Goal: Obtain resource: Download file/media

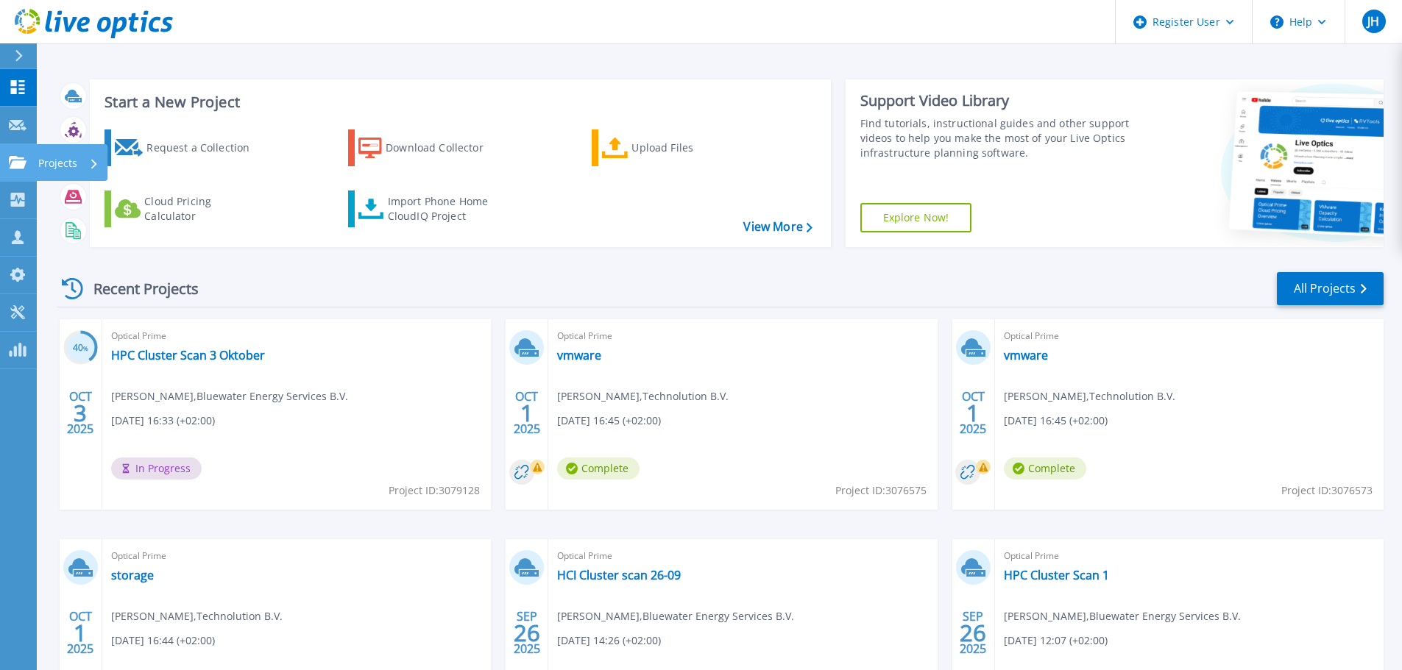
click at [18, 159] on icon at bounding box center [18, 162] width 18 height 13
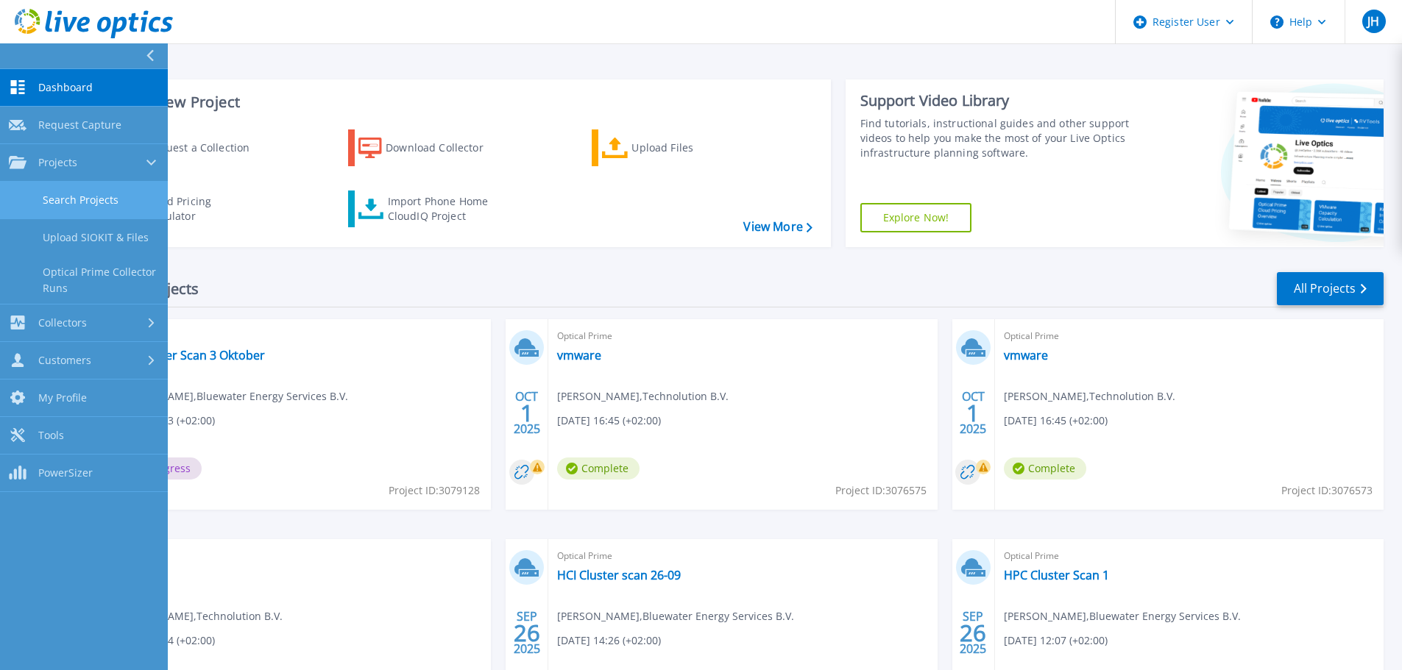
click at [115, 197] on link "Search Projects" at bounding box center [84, 201] width 168 height 38
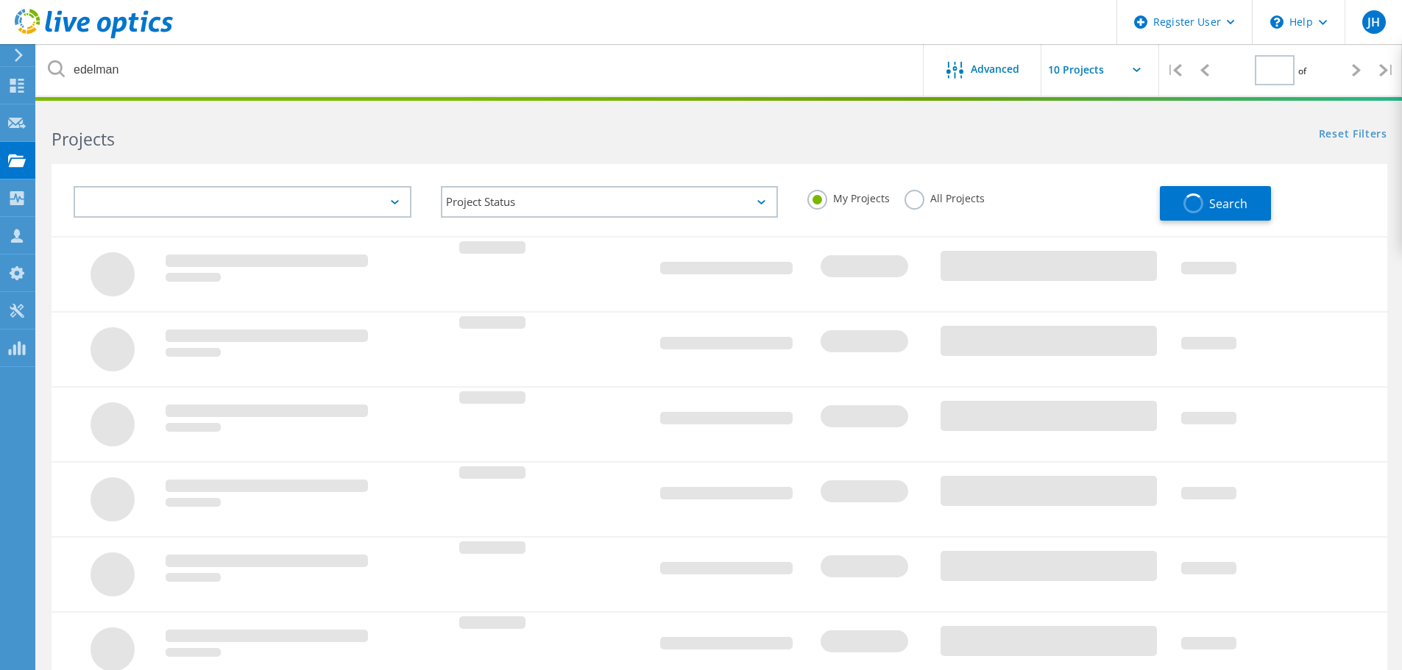
type input "1"
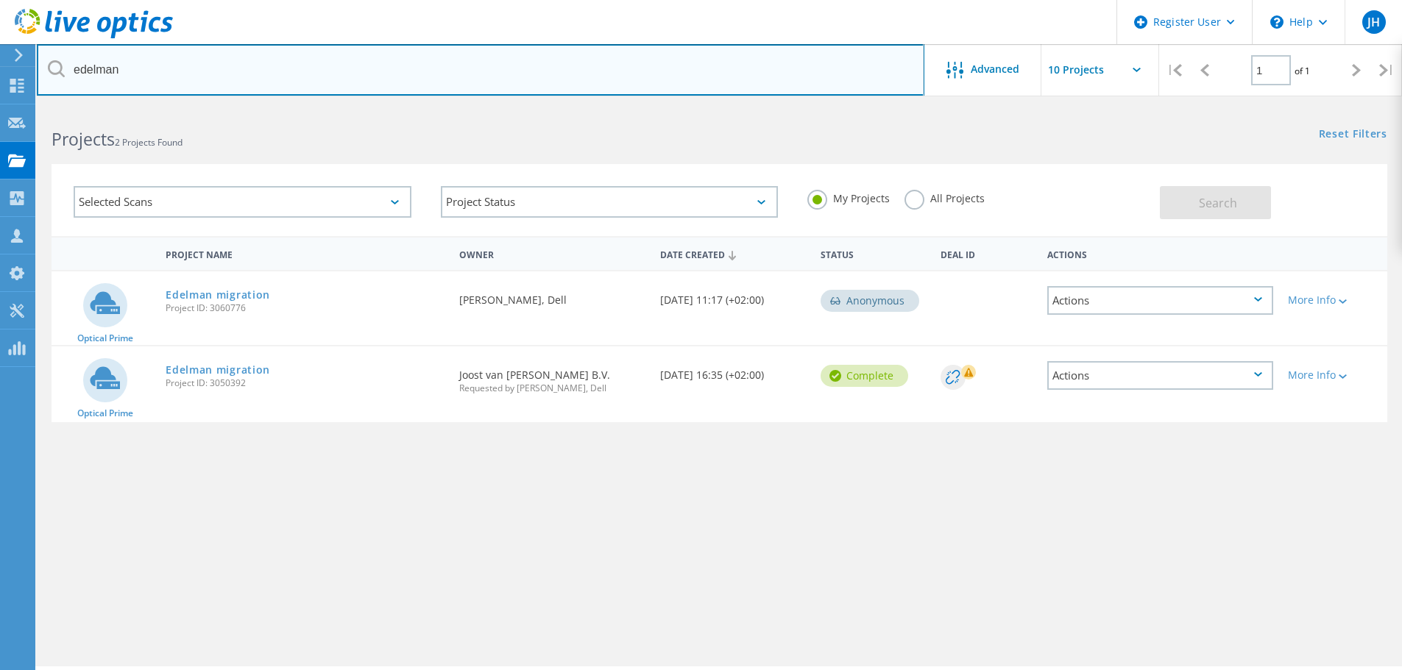
click at [202, 71] on input "edelman" at bounding box center [480, 70] width 887 height 52
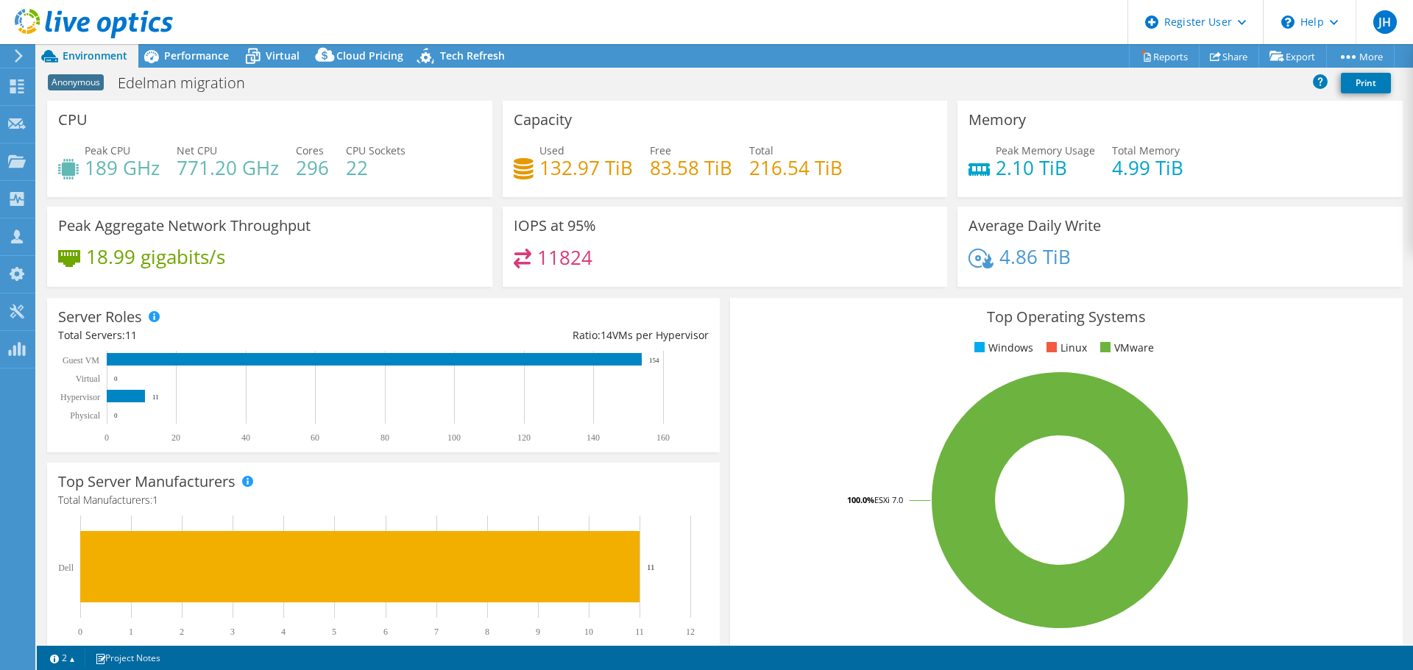
select select "USD"
radio input "true"
radio input "false"
click at [311, 53] on icon at bounding box center [325, 57] width 29 height 29
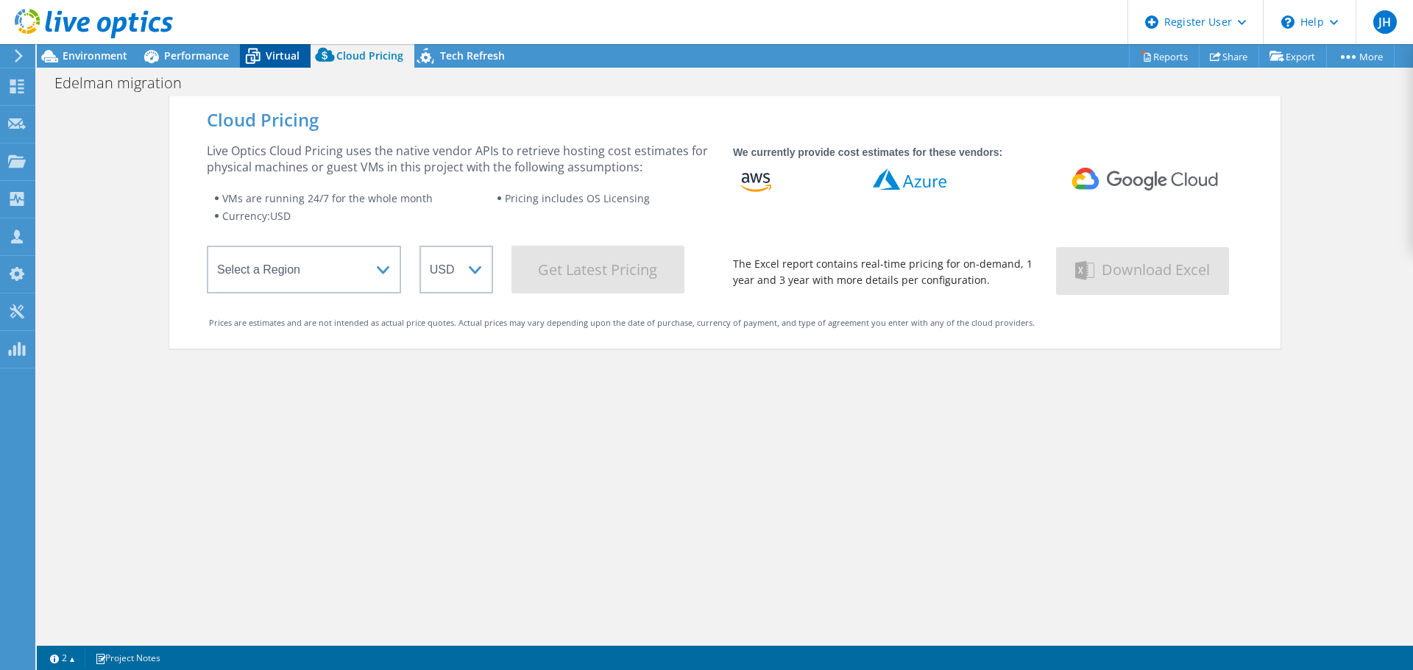
click at [289, 56] on span "Virtual" at bounding box center [283, 56] width 34 height 14
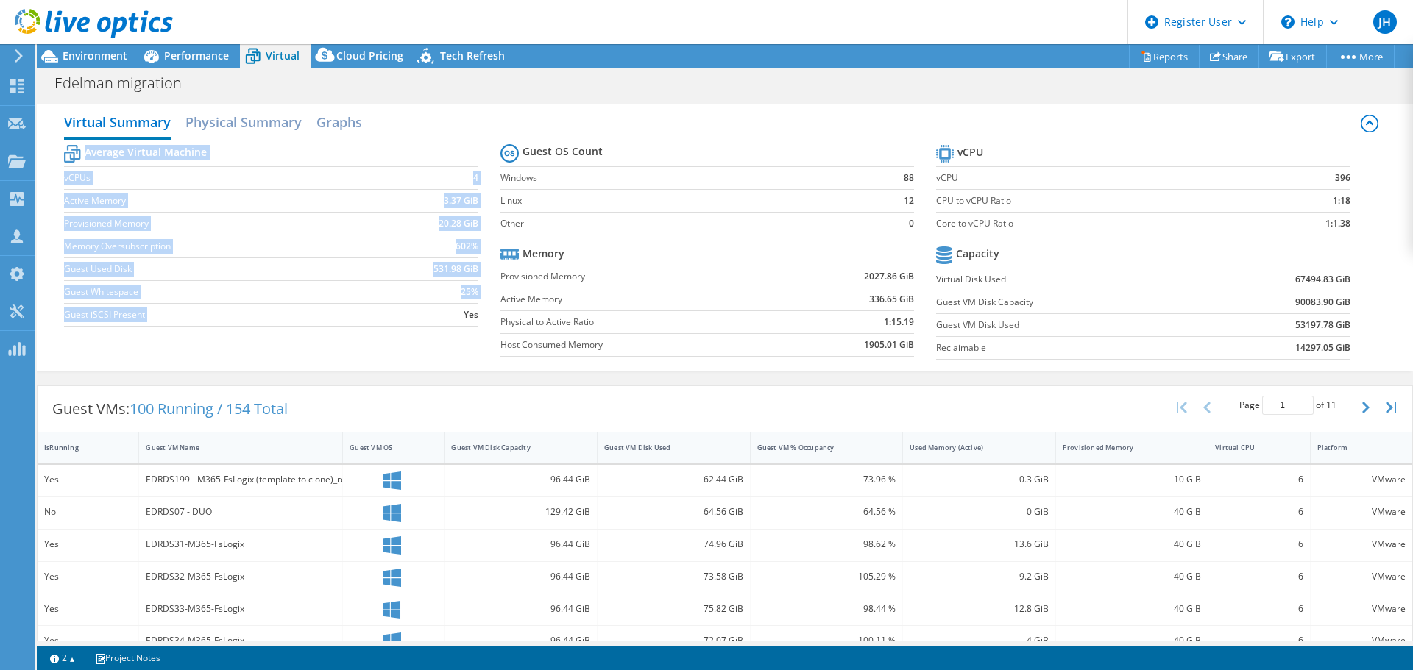
drag, startPoint x: 470, startPoint y: 316, endPoint x: 452, endPoint y: 316, distance: 18.4
click at [452, 316] on section "Average Virtual Machine vCPUs 4 Active Memory 3.37 GiB Provisioned Memory 20.28…" at bounding box center [282, 237] width 436 height 193
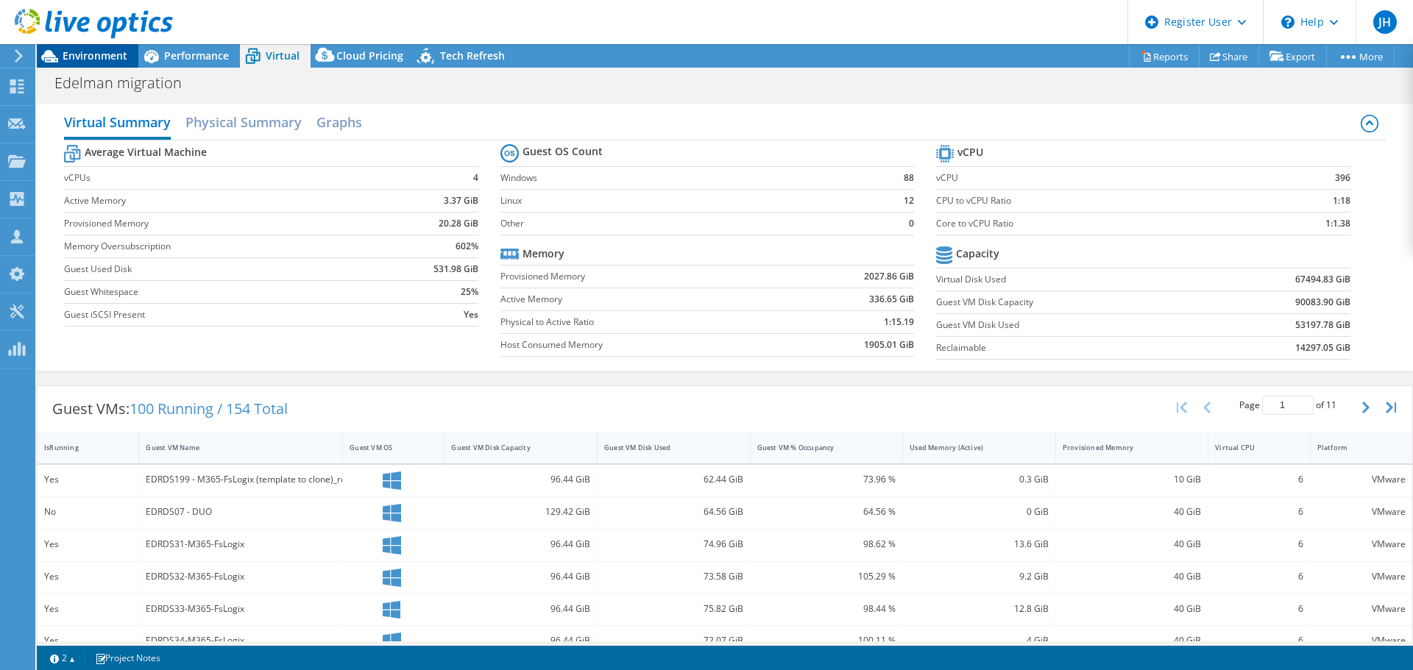
click at [108, 57] on span "Environment" at bounding box center [95, 56] width 65 height 14
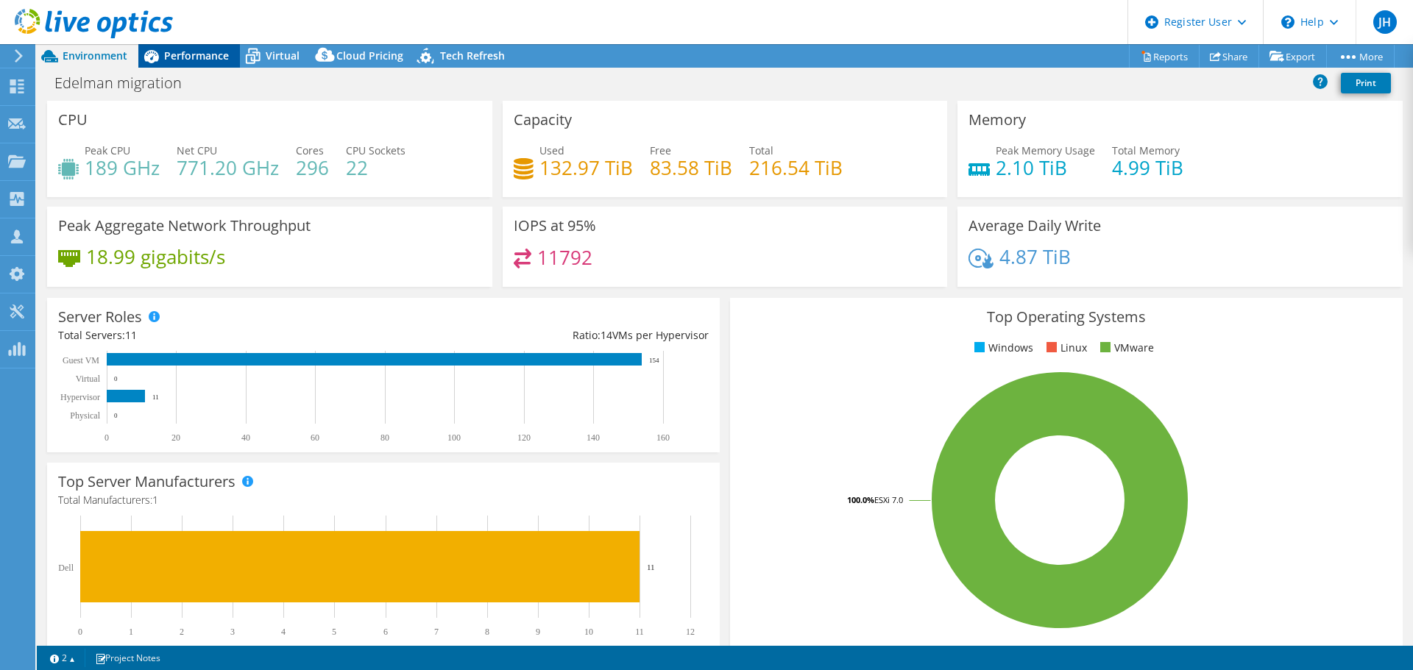
click at [183, 44] on div "Performance" at bounding box center [189, 56] width 102 height 24
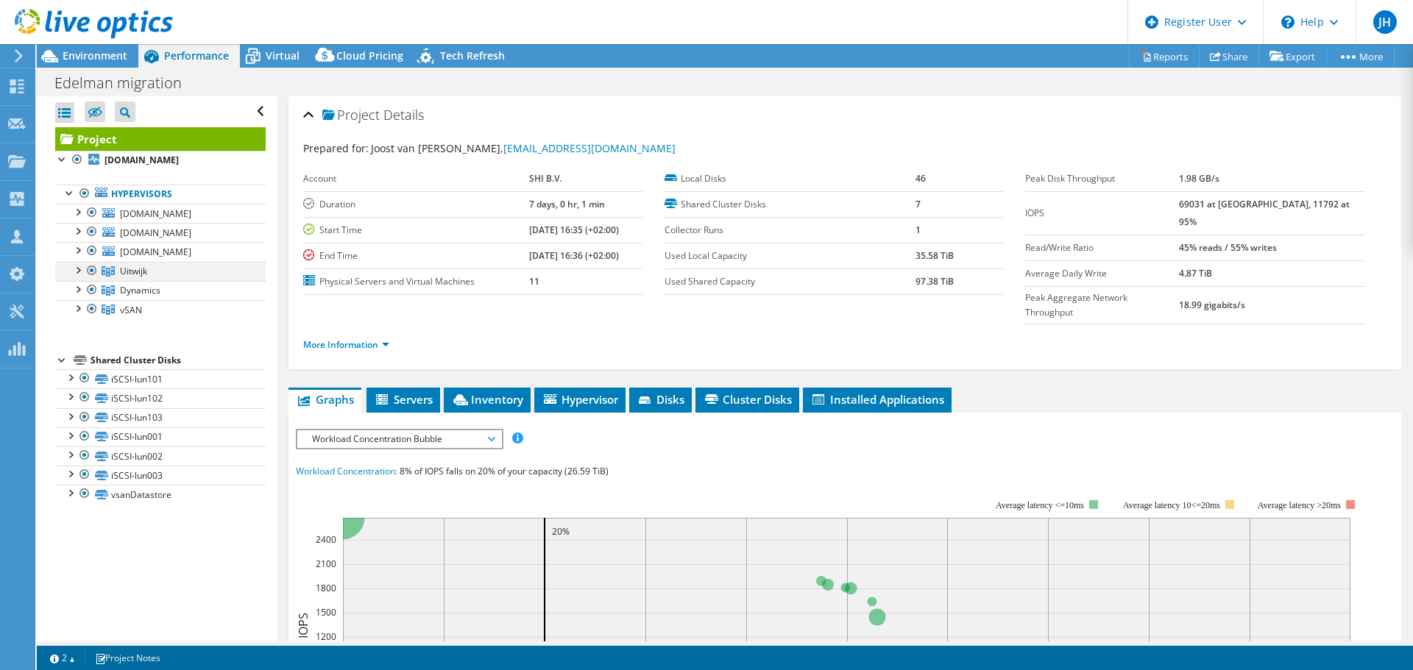
click at [94, 270] on div at bounding box center [92, 271] width 15 height 18
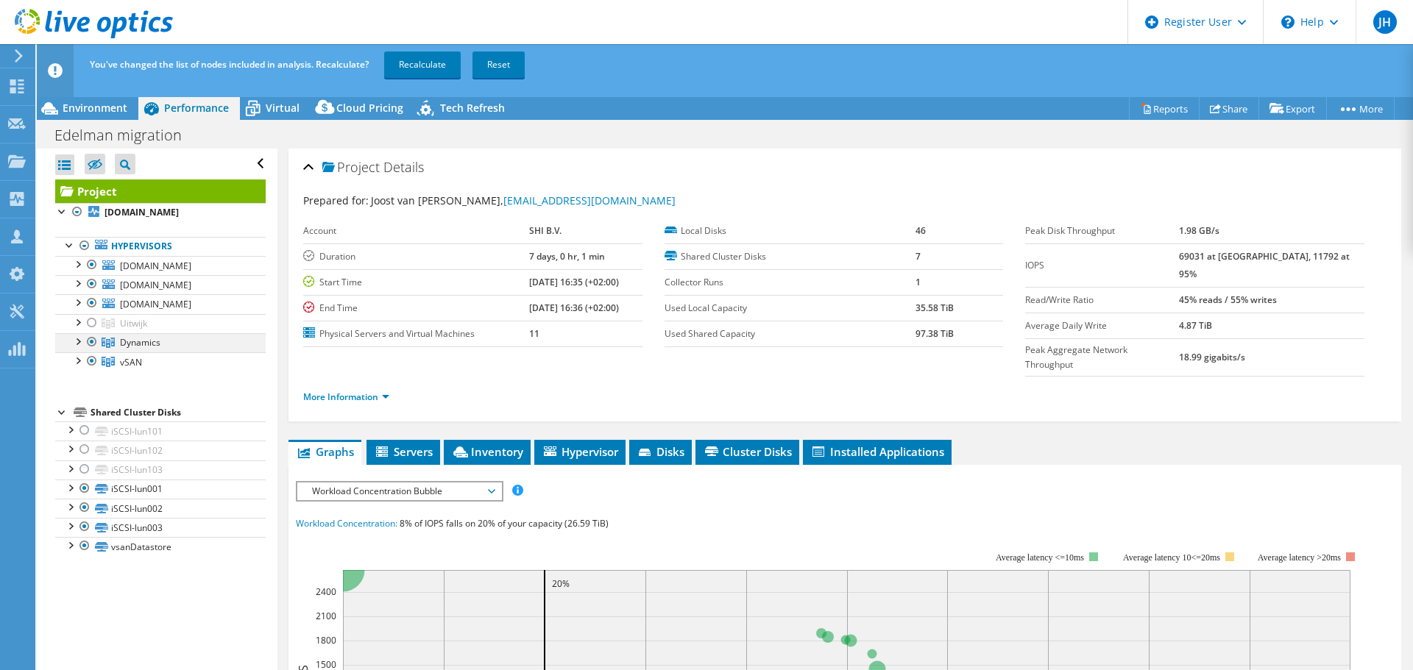
click at [92, 347] on div at bounding box center [92, 342] width 15 height 18
click at [91, 361] on div at bounding box center [92, 361] width 15 height 18
click at [82, 361] on div at bounding box center [77, 359] width 15 height 15
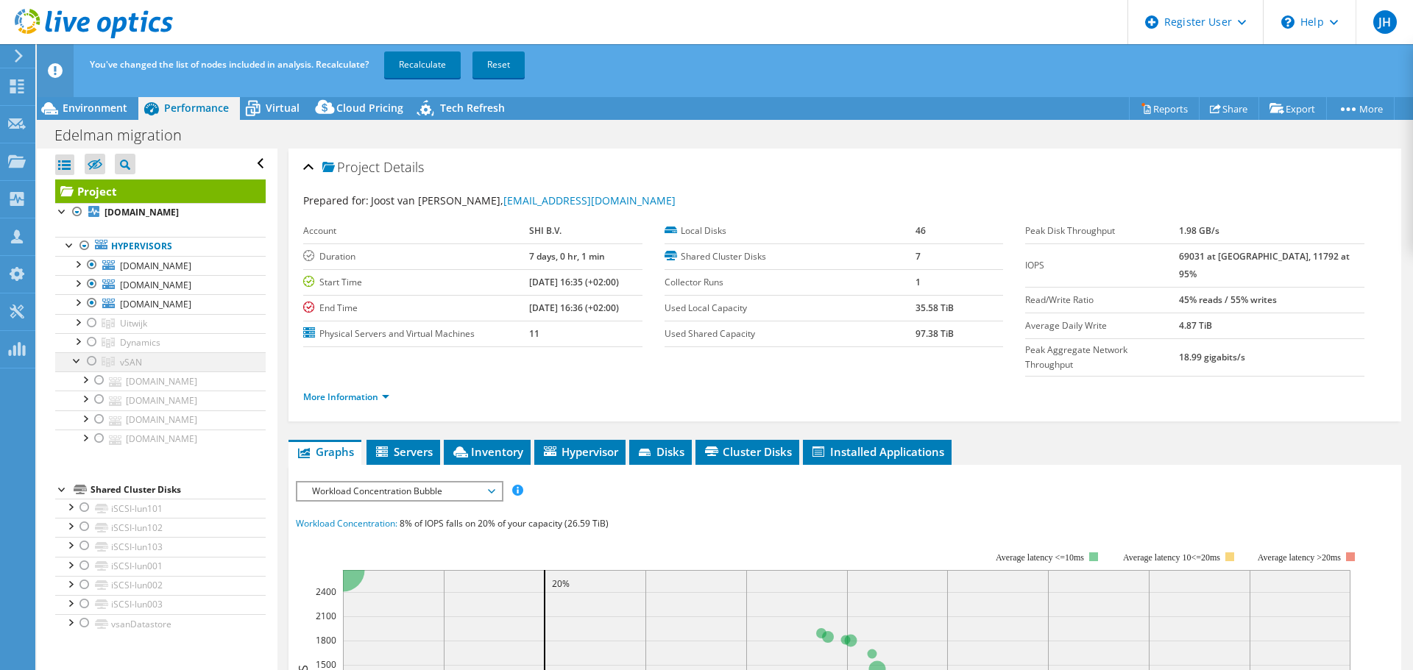
click at [91, 359] on div at bounding box center [92, 361] width 15 height 18
click at [91, 264] on div at bounding box center [92, 265] width 15 height 18
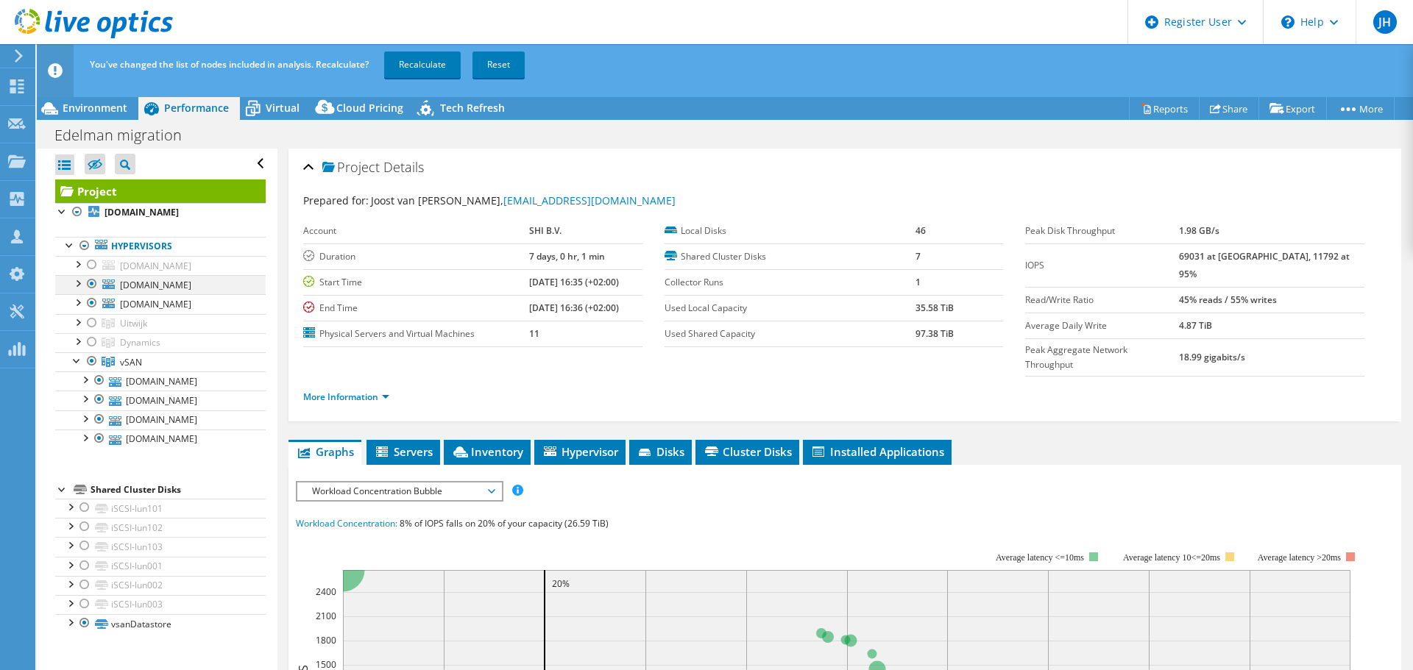
click at [91, 283] on div at bounding box center [92, 284] width 15 height 18
click at [91, 300] on div at bounding box center [92, 303] width 15 height 18
click at [430, 65] on link "Recalculate" at bounding box center [422, 65] width 77 height 26
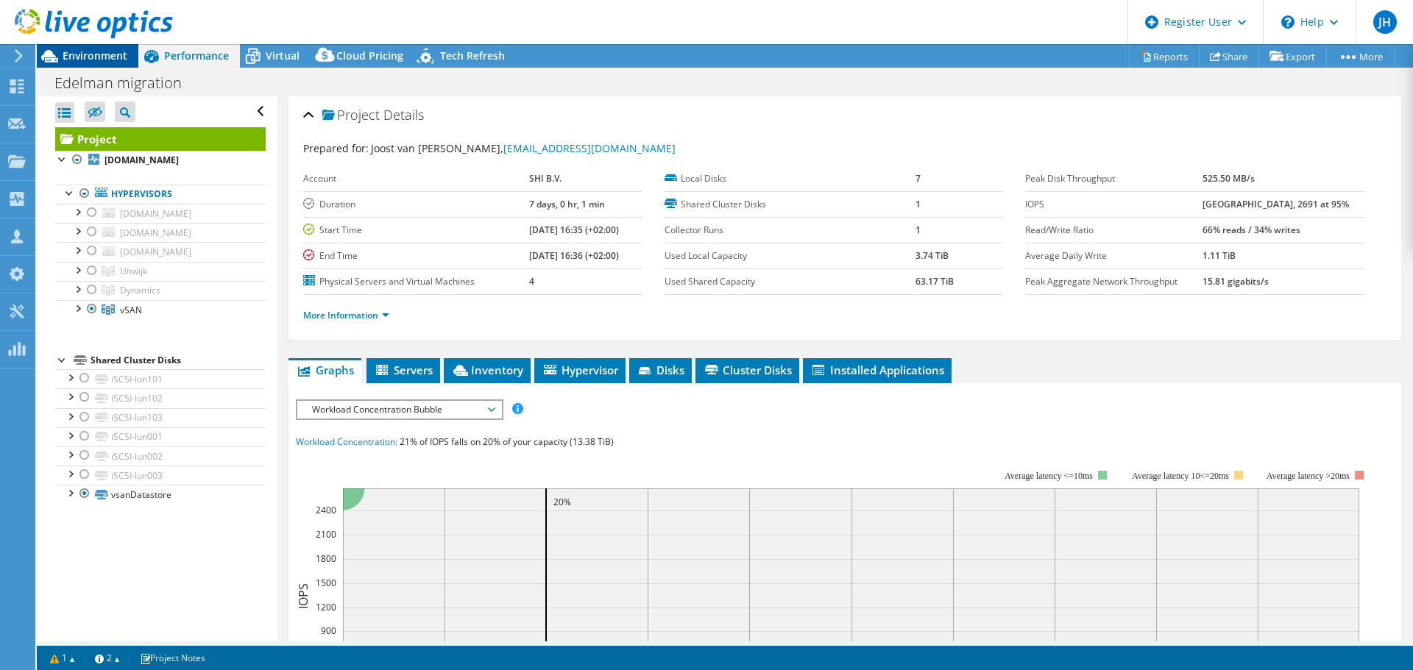
click at [102, 53] on span "Environment" at bounding box center [95, 56] width 65 height 14
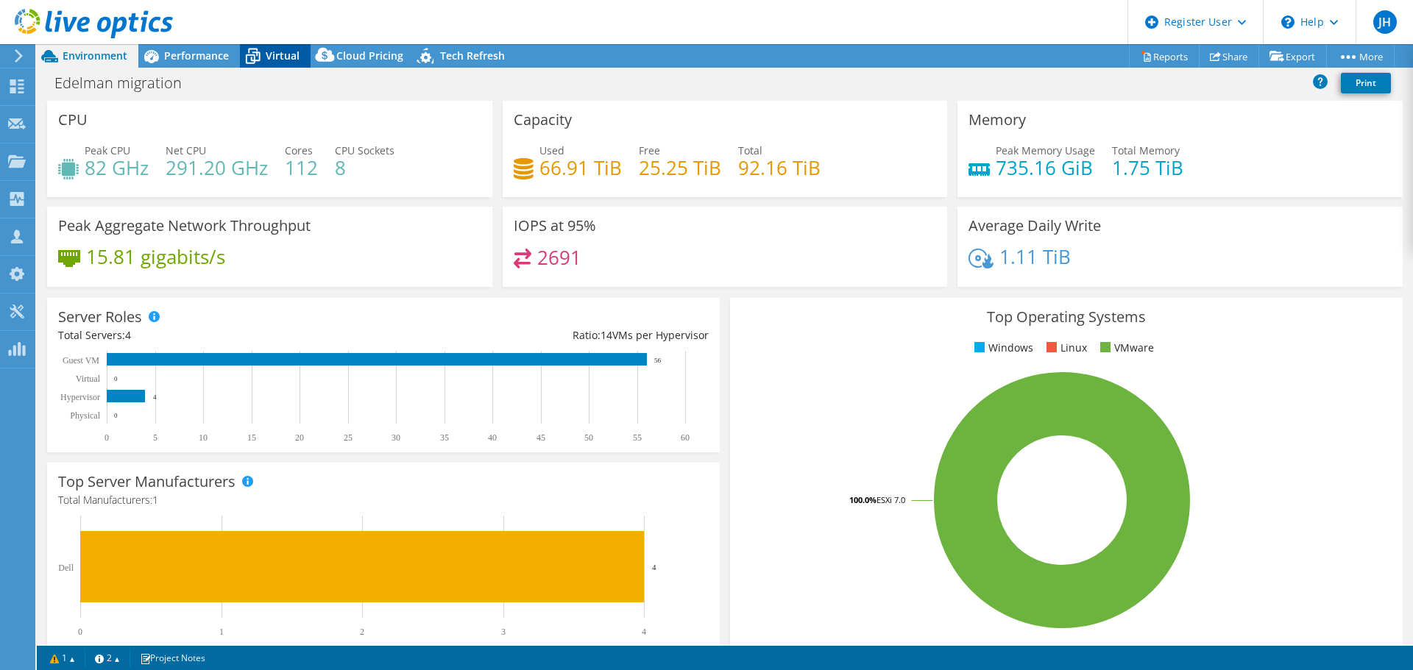
click at [276, 54] on span "Virtual" at bounding box center [283, 56] width 34 height 14
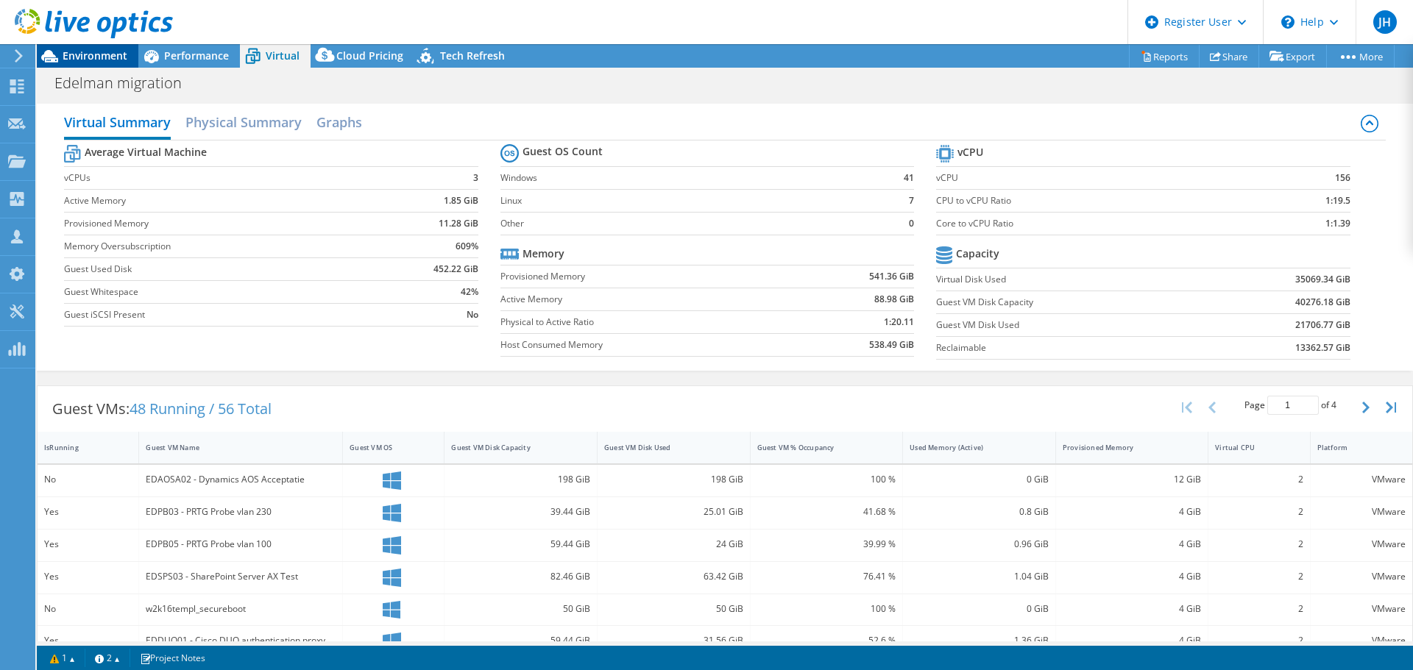
click at [63, 49] on span "Environment" at bounding box center [95, 56] width 65 height 14
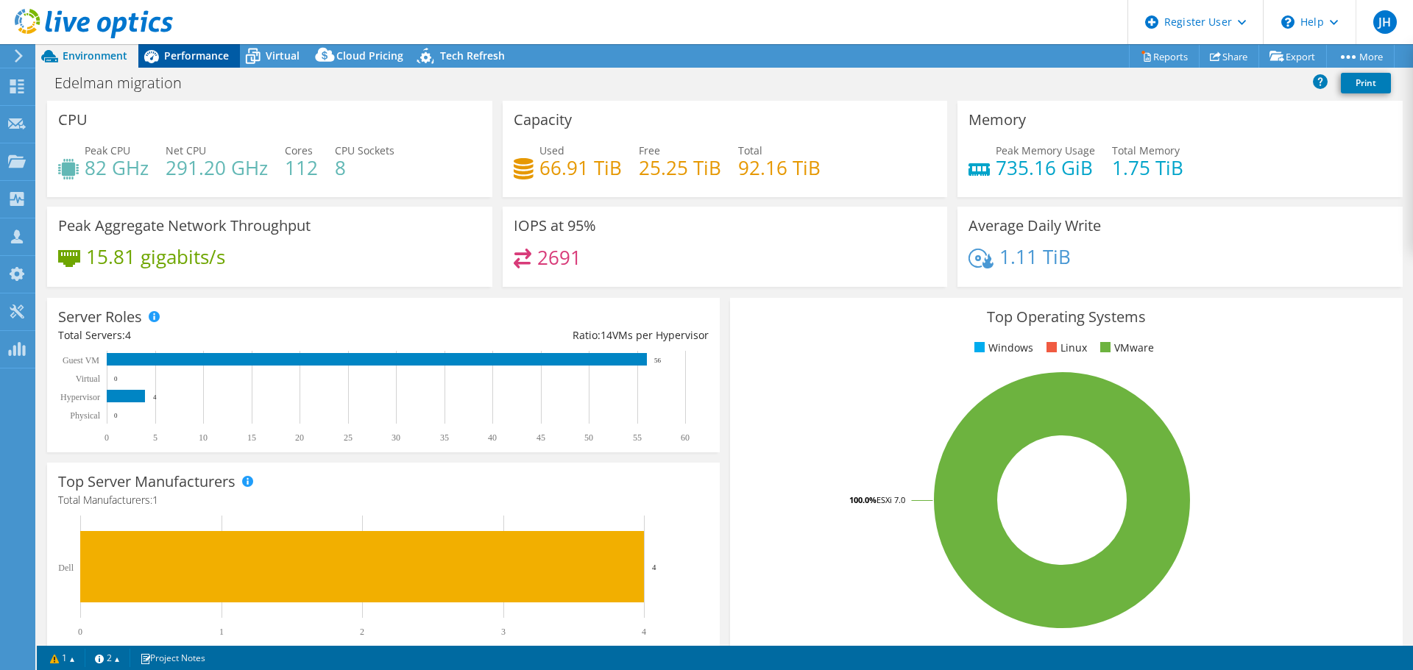
click at [201, 52] on span "Performance" at bounding box center [196, 56] width 65 height 14
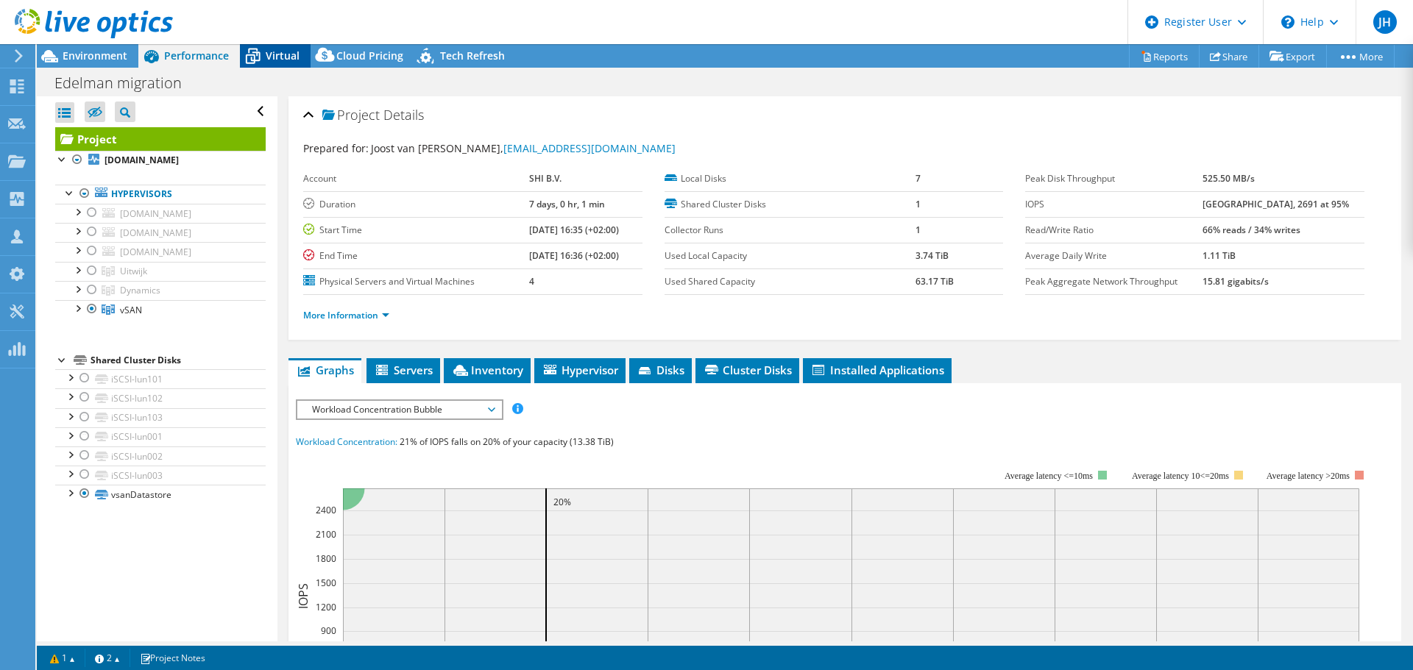
click at [278, 61] on span "Virtual" at bounding box center [283, 56] width 34 height 14
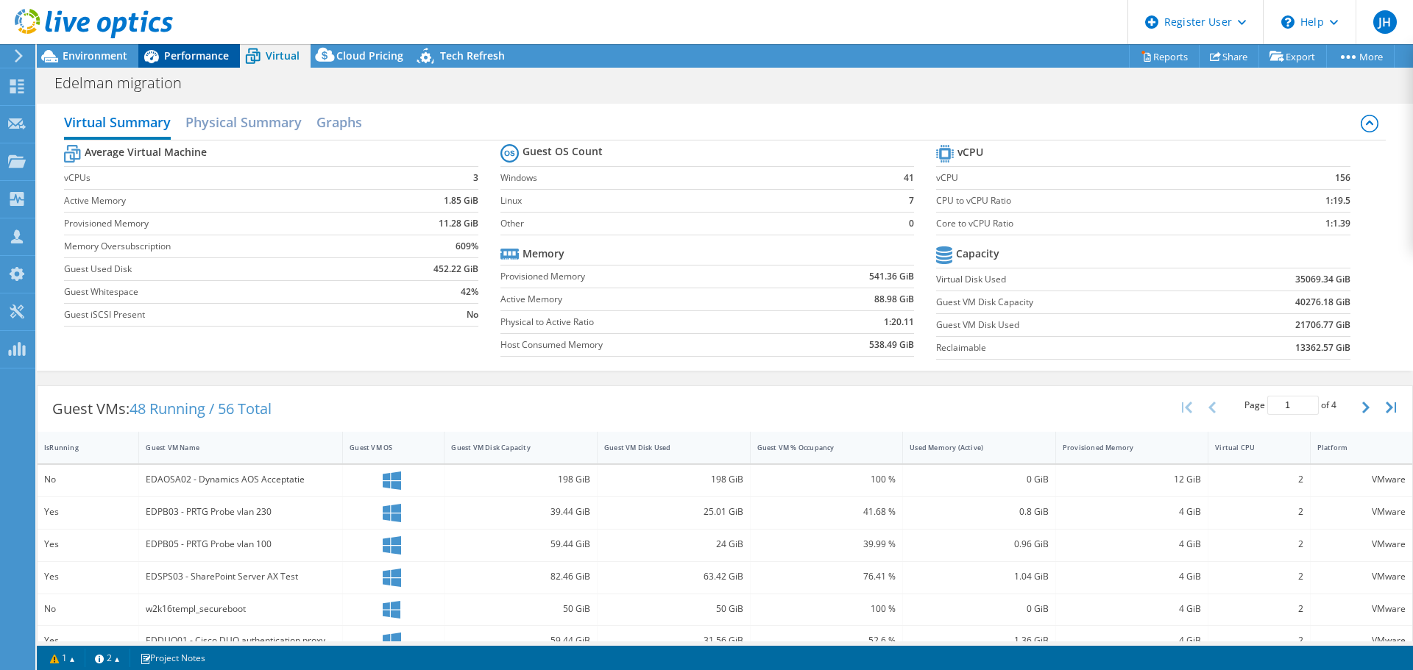
click at [202, 53] on span "Performance" at bounding box center [196, 56] width 65 height 14
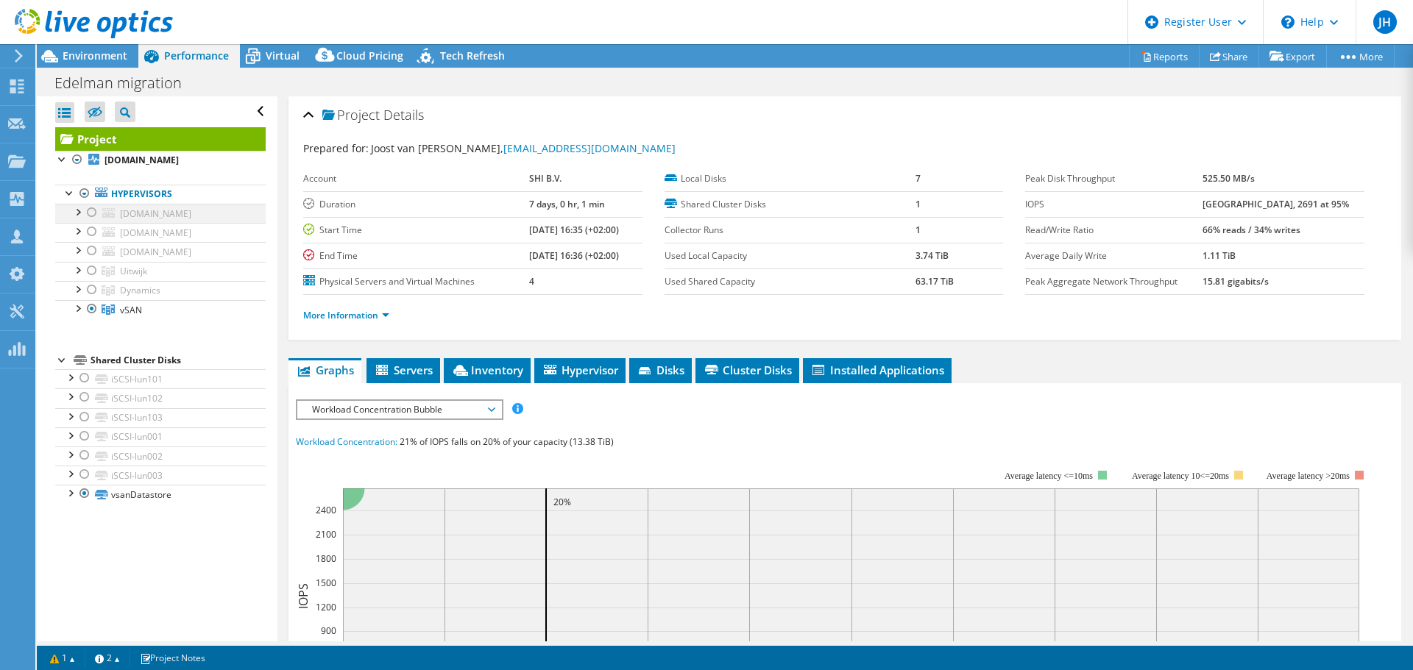
click at [91, 214] on div at bounding box center [92, 213] width 15 height 18
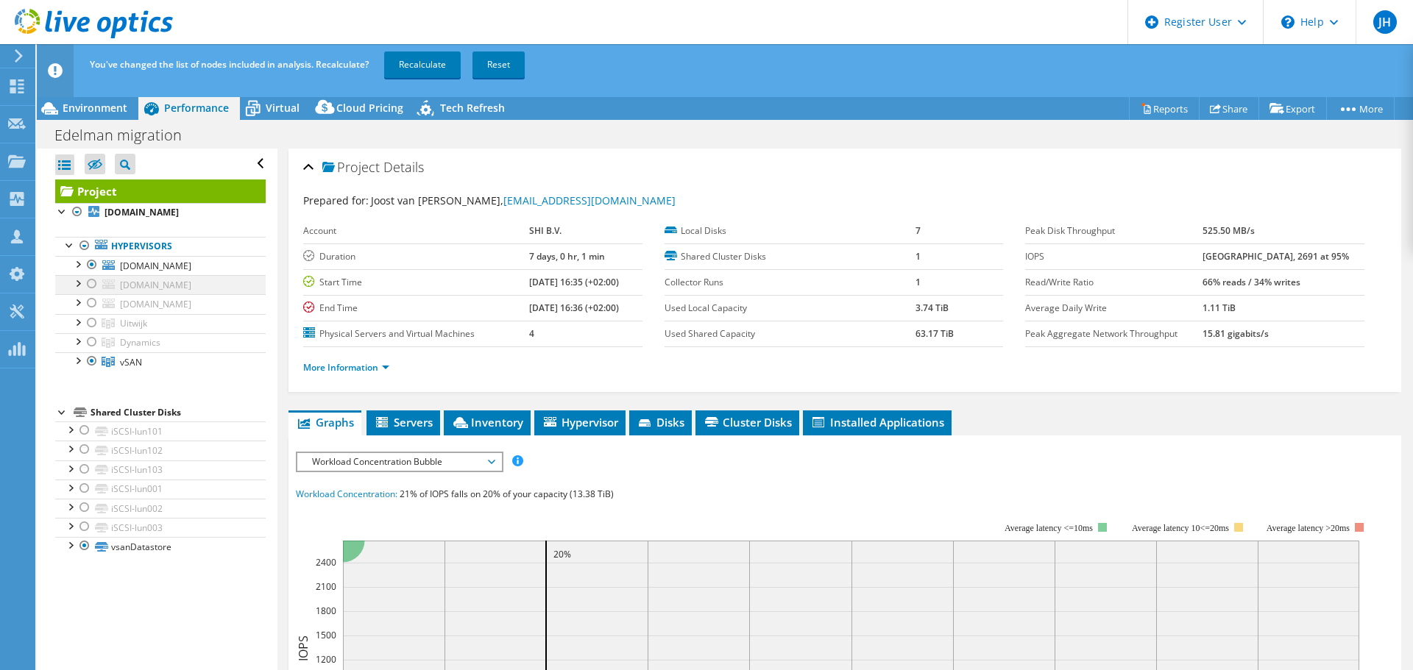
click at [96, 289] on div at bounding box center [92, 284] width 15 height 18
click at [90, 304] on div at bounding box center [92, 303] width 15 height 18
click at [85, 364] on div at bounding box center [92, 361] width 15 height 18
click at [398, 60] on link "Recalculate" at bounding box center [422, 65] width 77 height 26
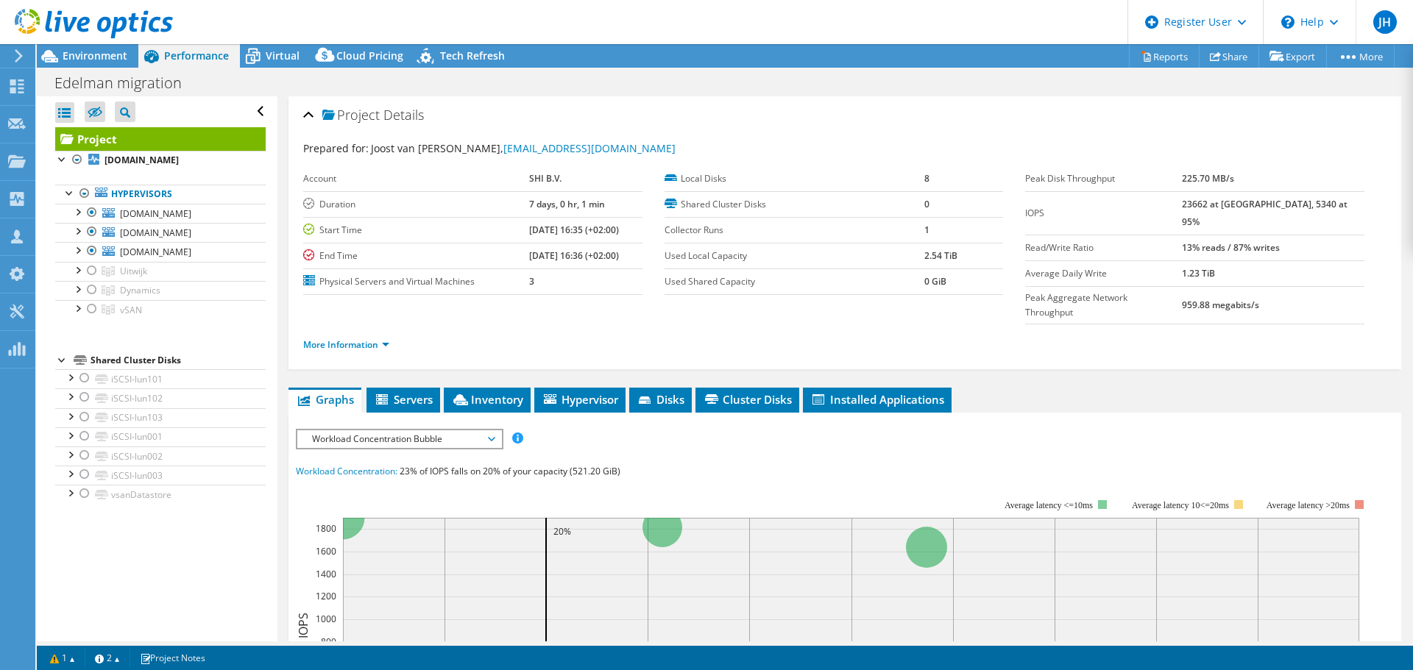
click at [84, 46] on div at bounding box center [86, 24] width 173 height 49
click at [83, 47] on div at bounding box center [86, 24] width 173 height 49
click at [83, 52] on span "Environment" at bounding box center [95, 56] width 65 height 14
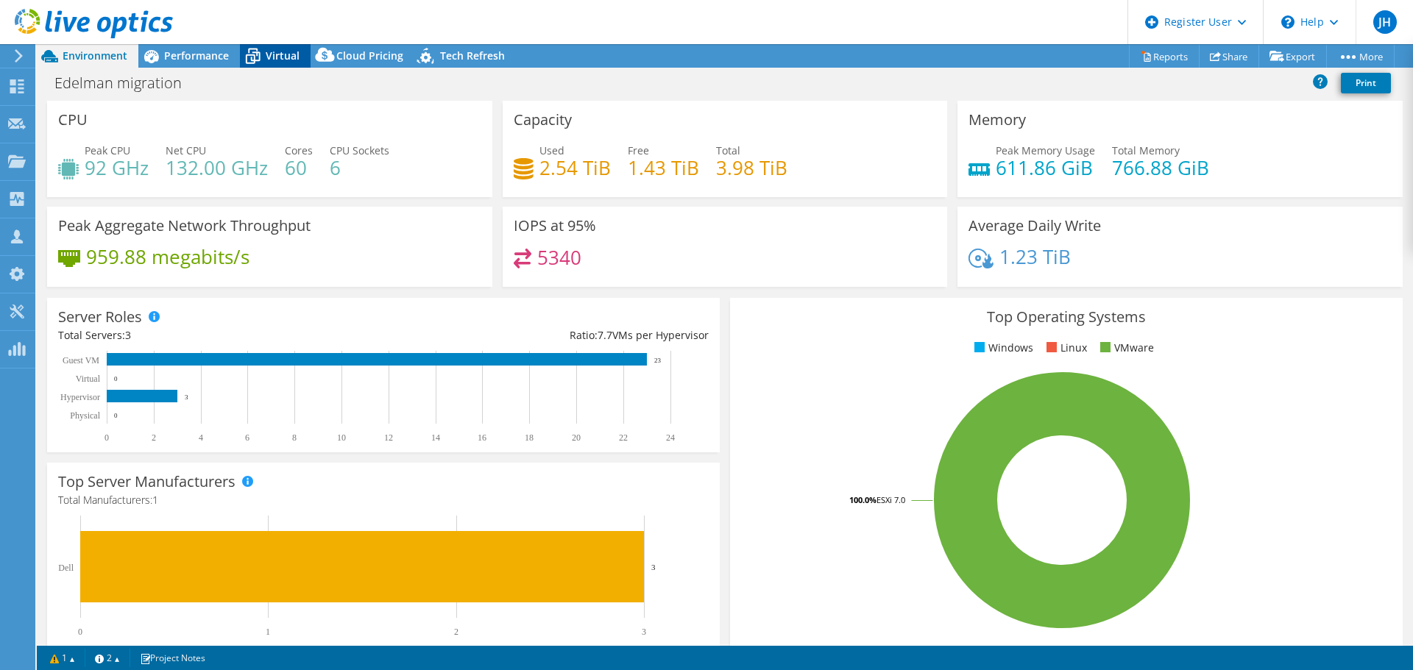
click at [286, 64] on div "Virtual" at bounding box center [275, 56] width 71 height 24
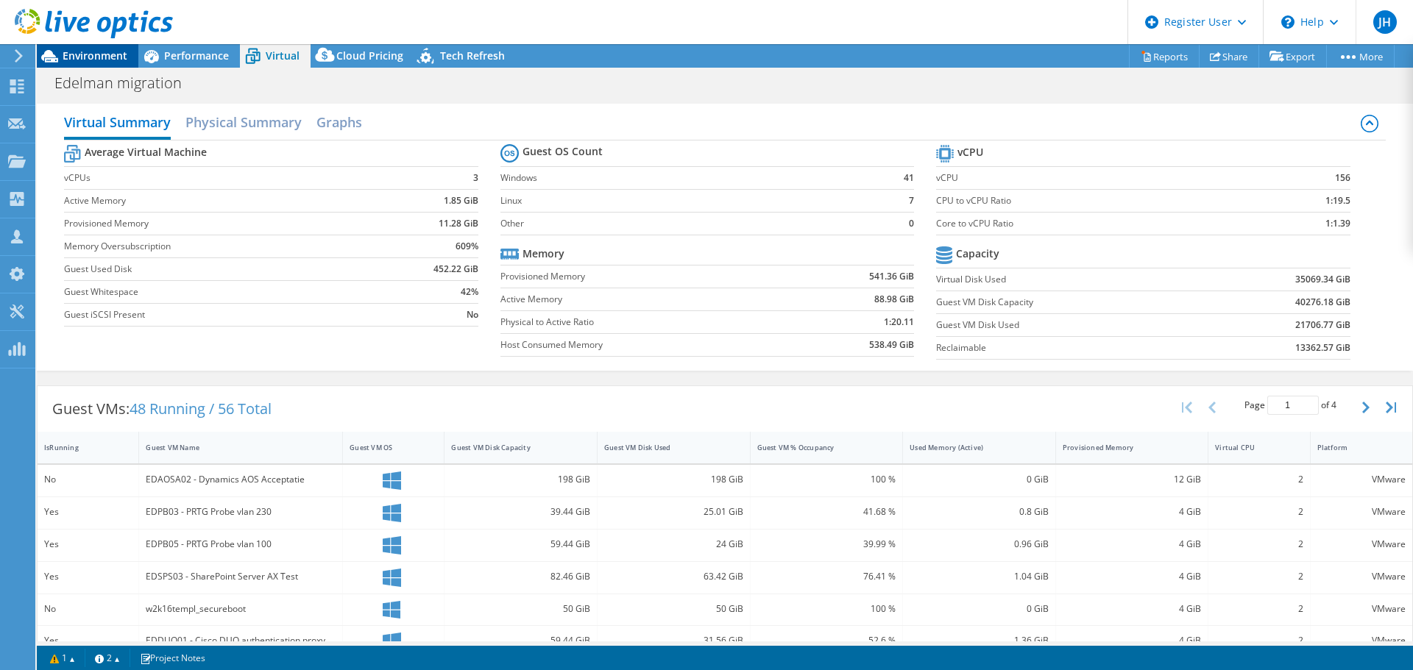
click at [94, 54] on span "Environment" at bounding box center [95, 56] width 65 height 14
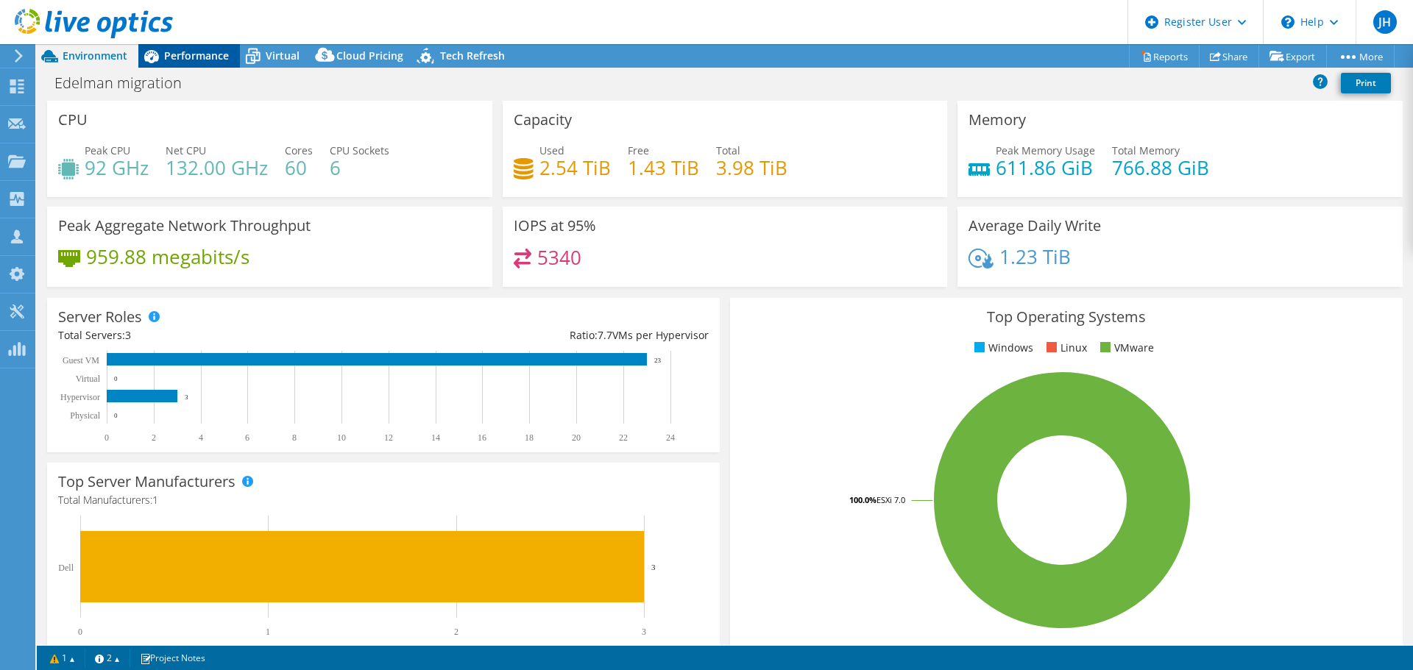
click at [188, 60] on span "Performance" at bounding box center [196, 56] width 65 height 14
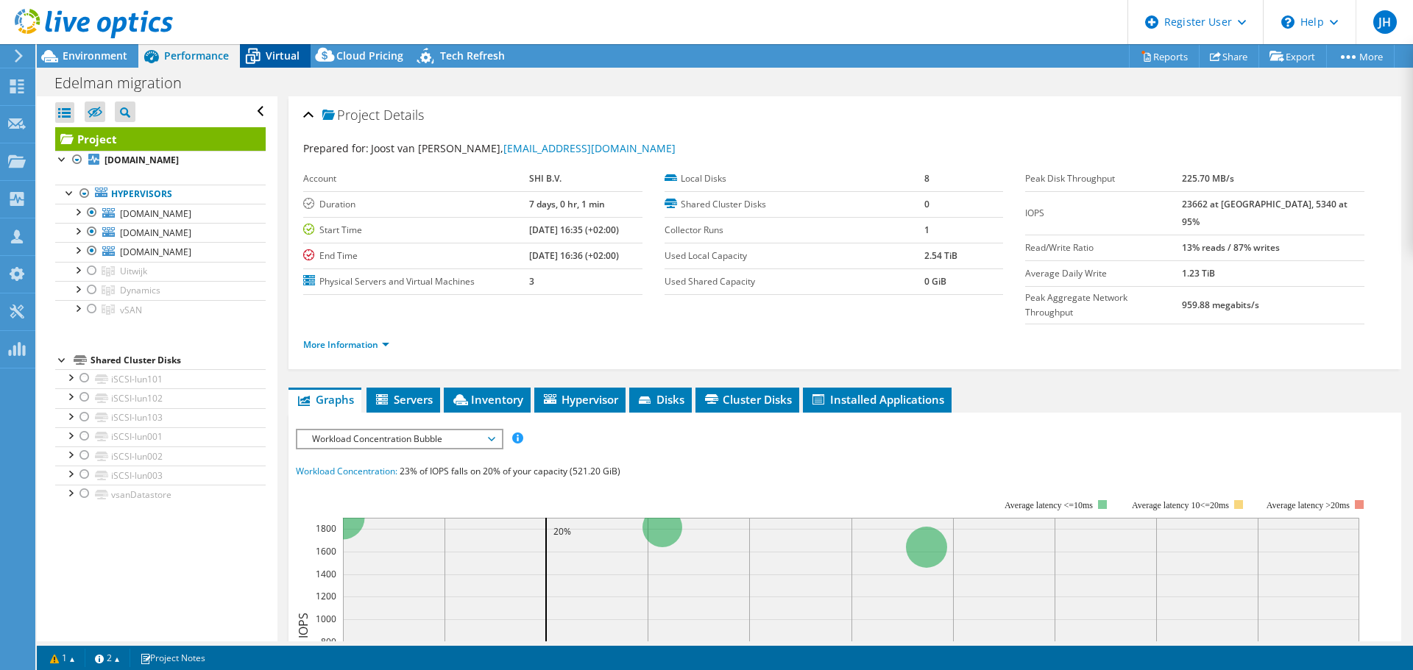
click at [287, 55] on span "Virtual" at bounding box center [283, 56] width 34 height 14
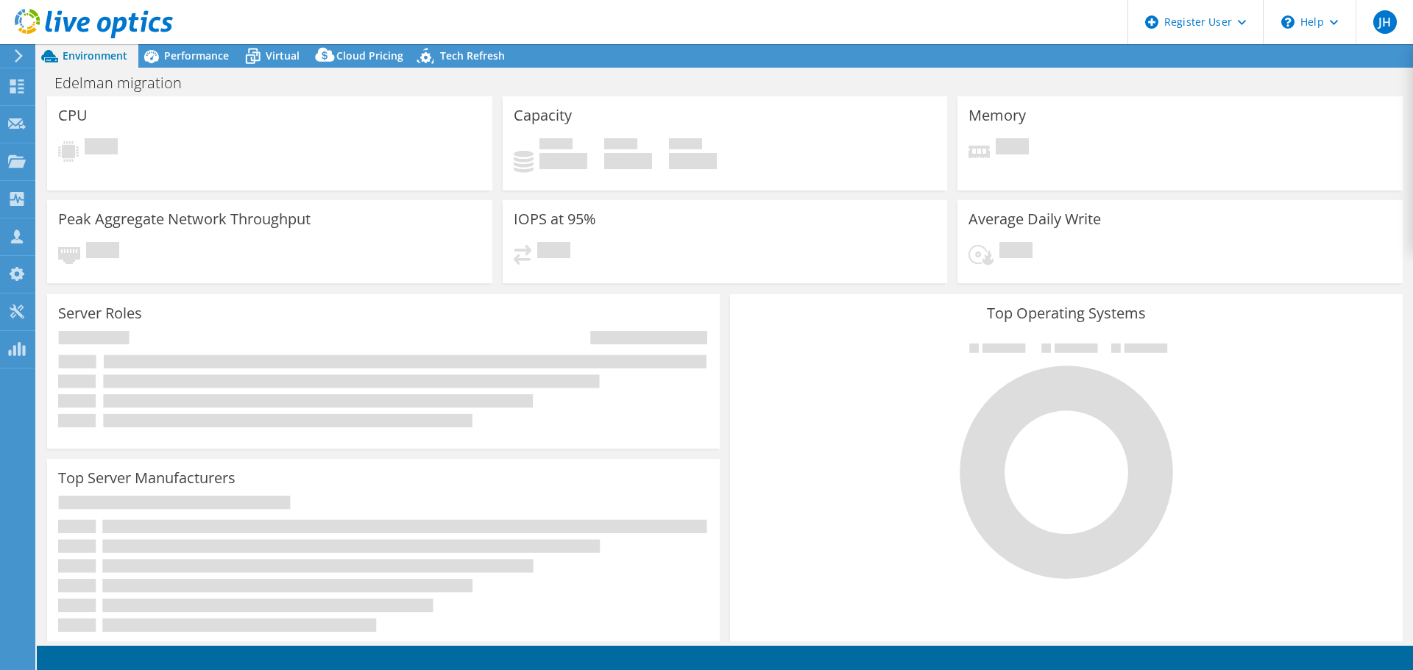
select select "USD"
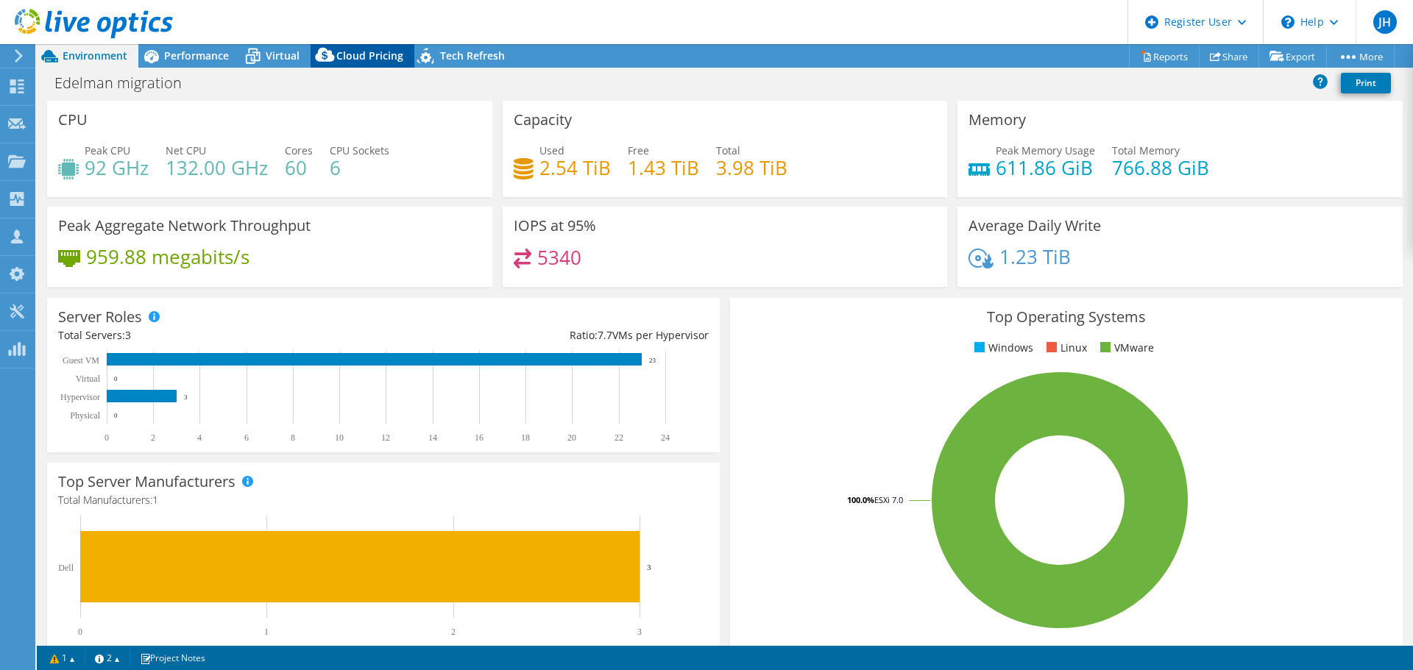
click at [339, 61] on span "Cloud Pricing" at bounding box center [369, 56] width 67 height 14
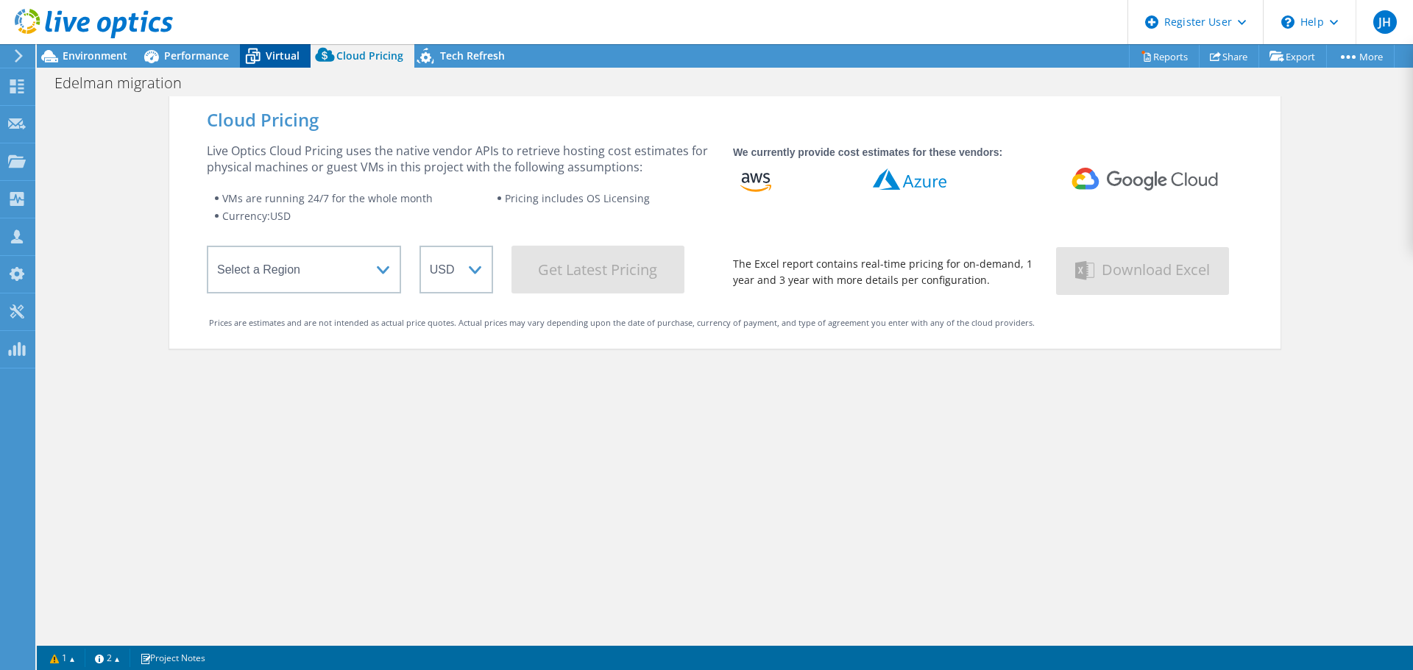
click at [247, 48] on icon at bounding box center [253, 56] width 26 height 26
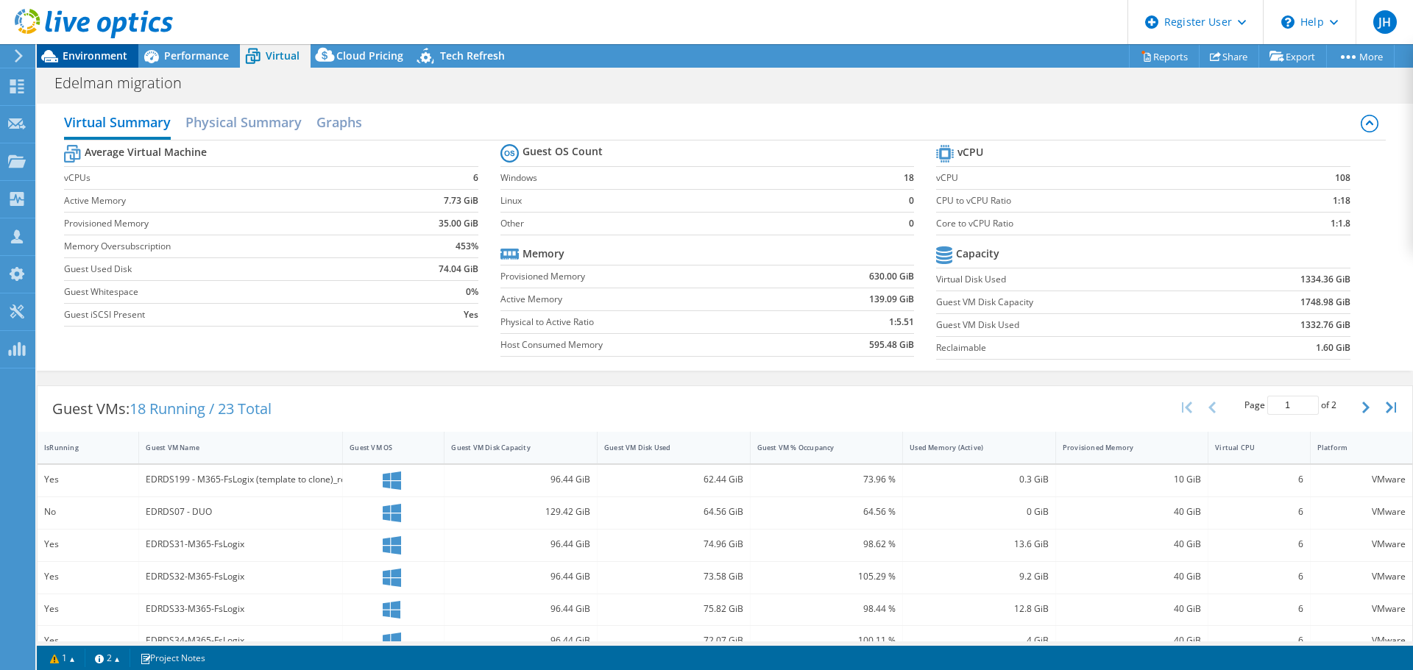
click at [72, 55] on span "Environment" at bounding box center [95, 56] width 65 height 14
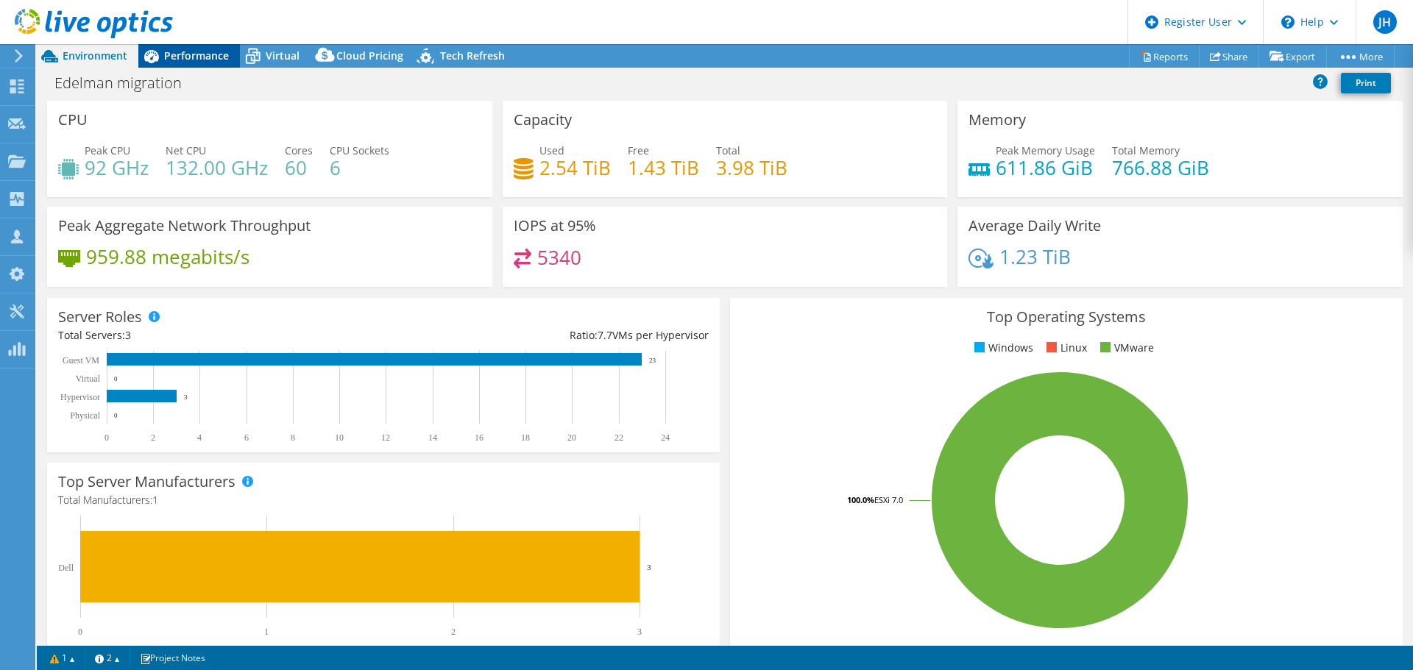
click at [194, 58] on span "Performance" at bounding box center [196, 56] width 65 height 14
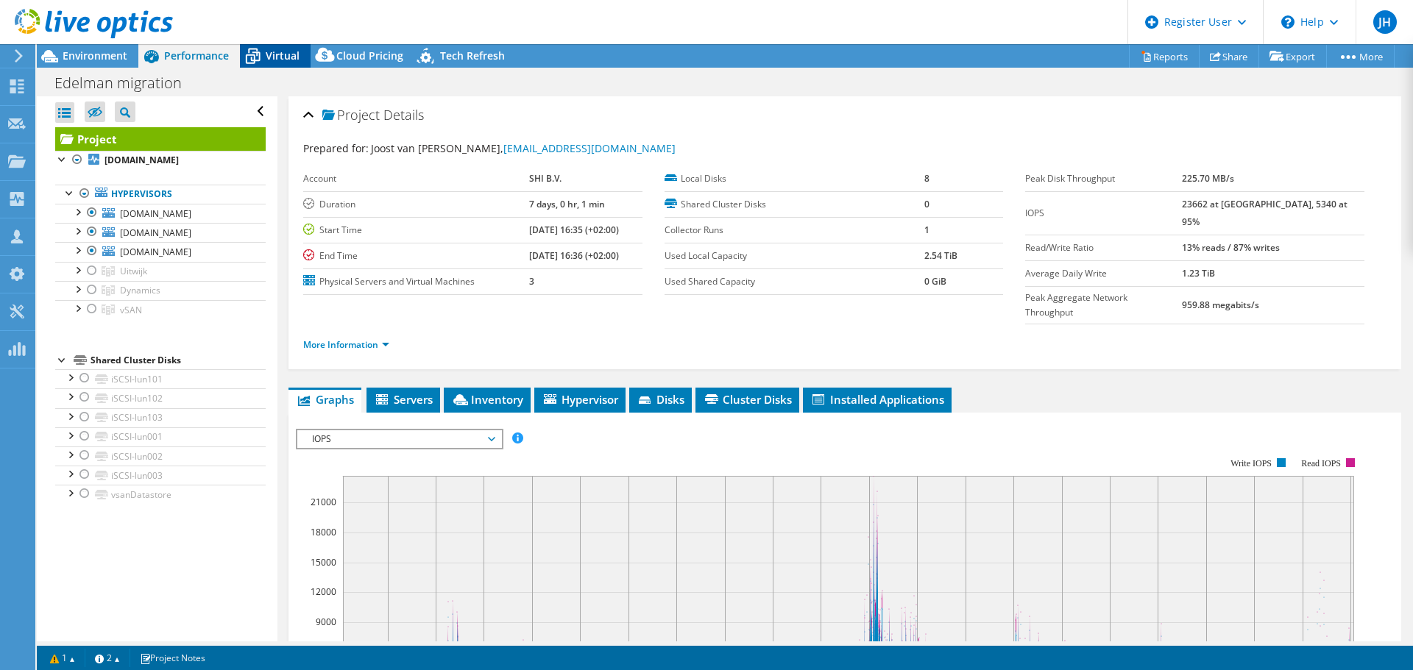
click at [263, 57] on icon at bounding box center [253, 56] width 26 height 26
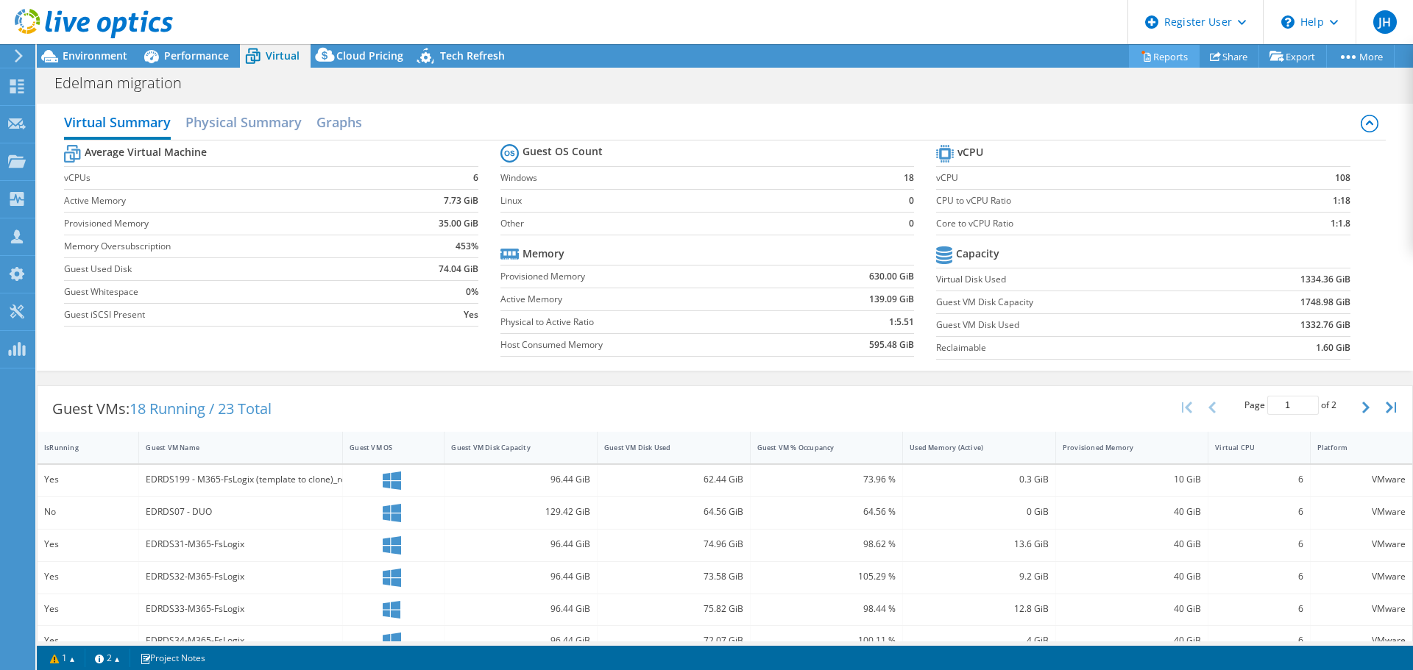
click at [1157, 55] on link "Reports" at bounding box center [1164, 56] width 71 height 23
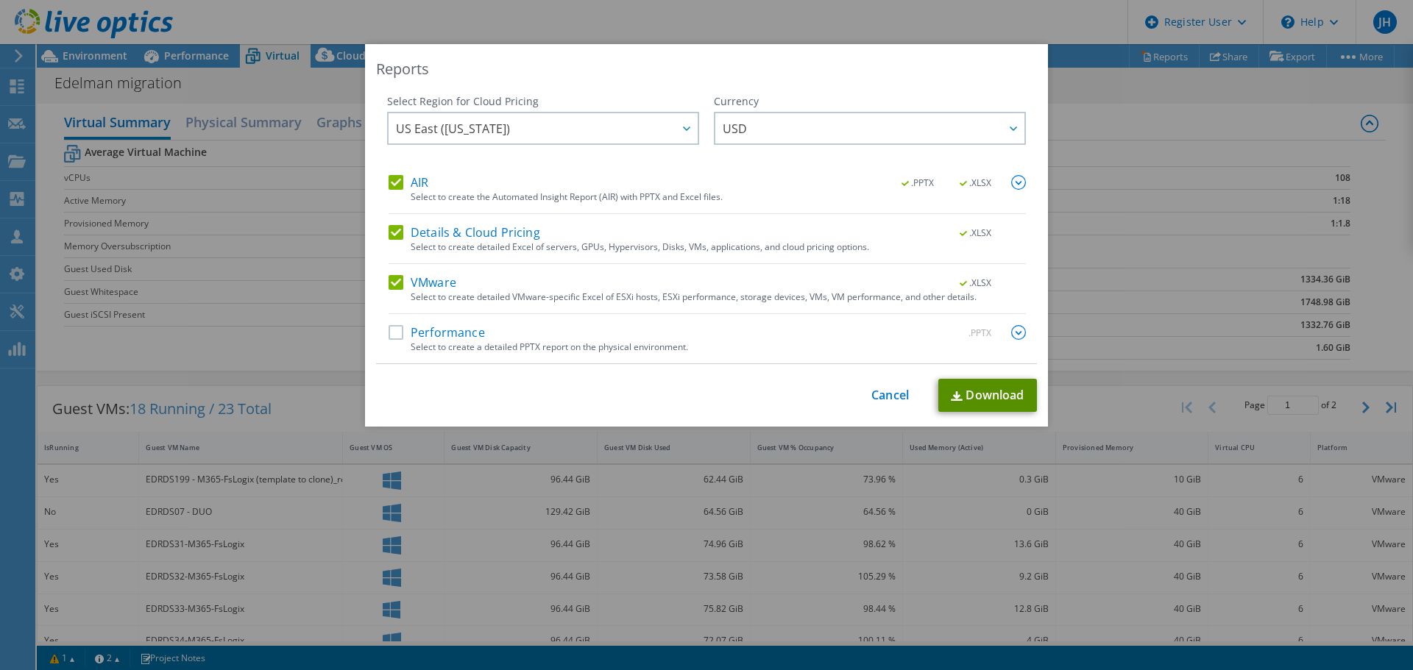
click at [1001, 402] on link "Download" at bounding box center [987, 395] width 99 height 33
click at [1191, 252] on div "Reports Select Region for Cloud Pricing Asia Pacific ([GEOGRAPHIC_DATA]) [GEOGR…" at bounding box center [706, 335] width 1413 height 582
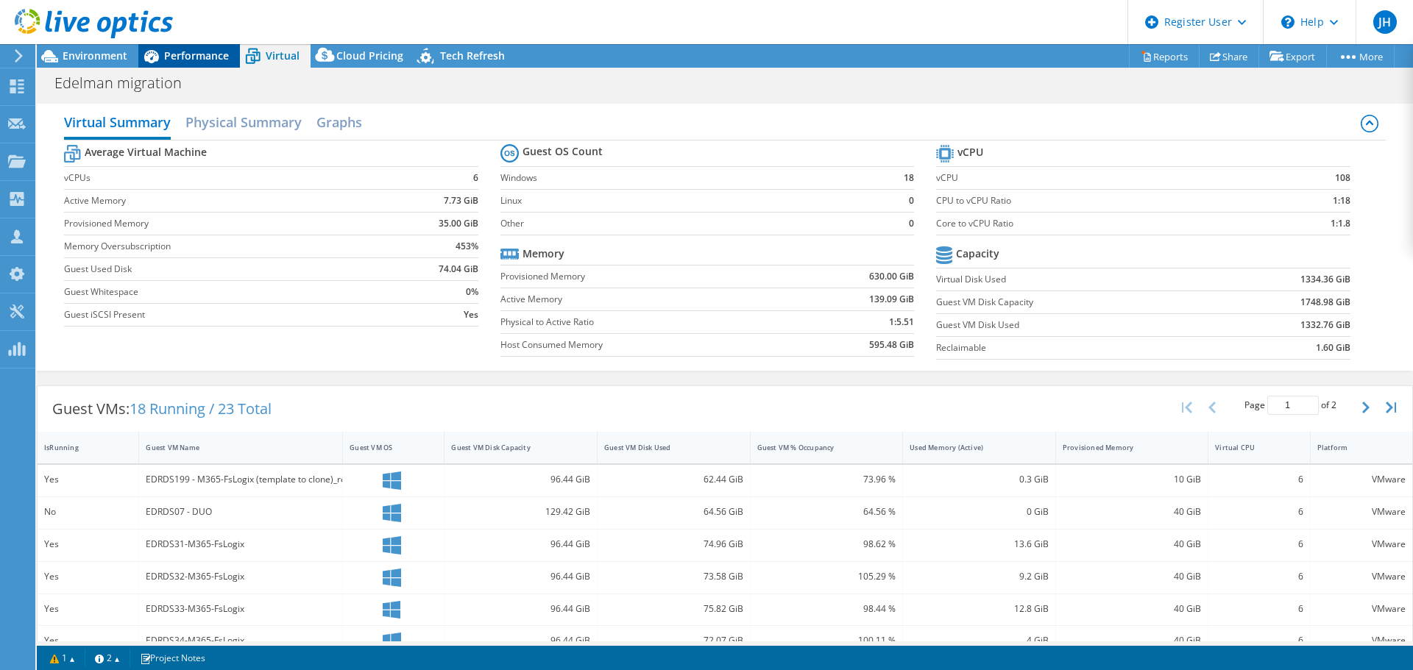
click at [169, 58] on span "Performance" at bounding box center [196, 56] width 65 height 14
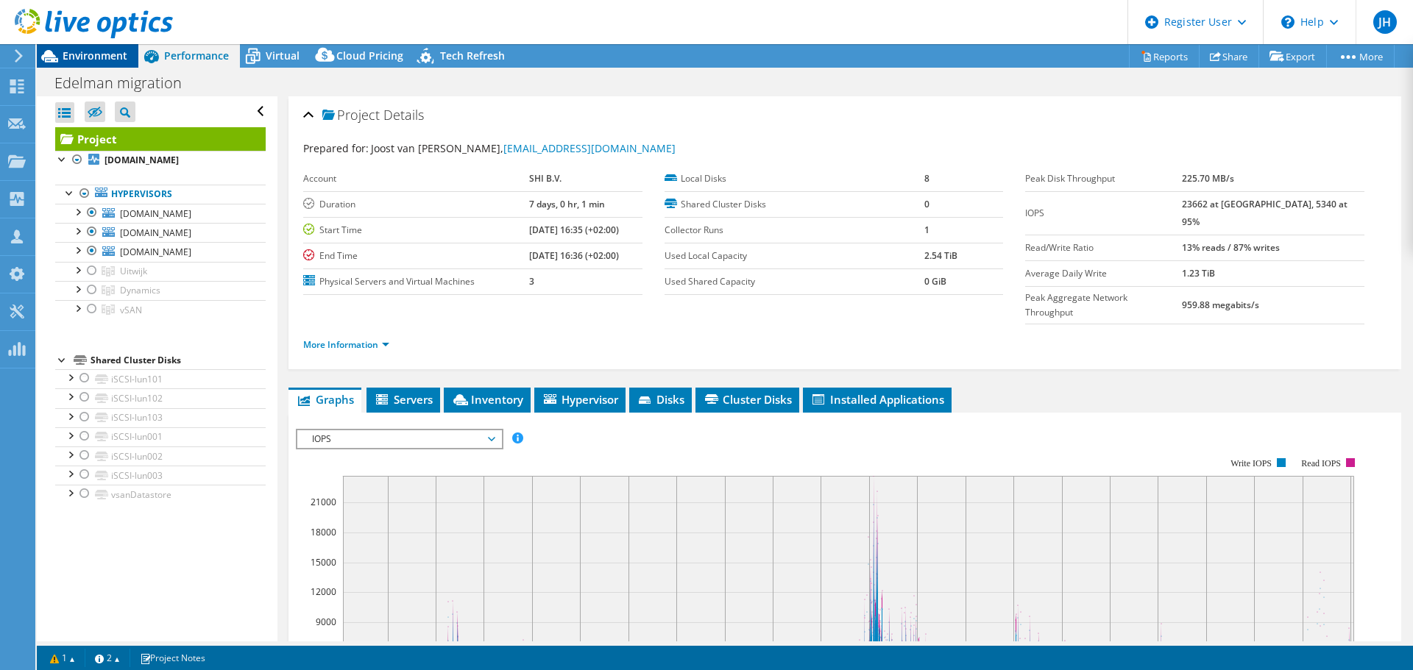
click at [97, 49] on span "Environment" at bounding box center [95, 56] width 65 height 14
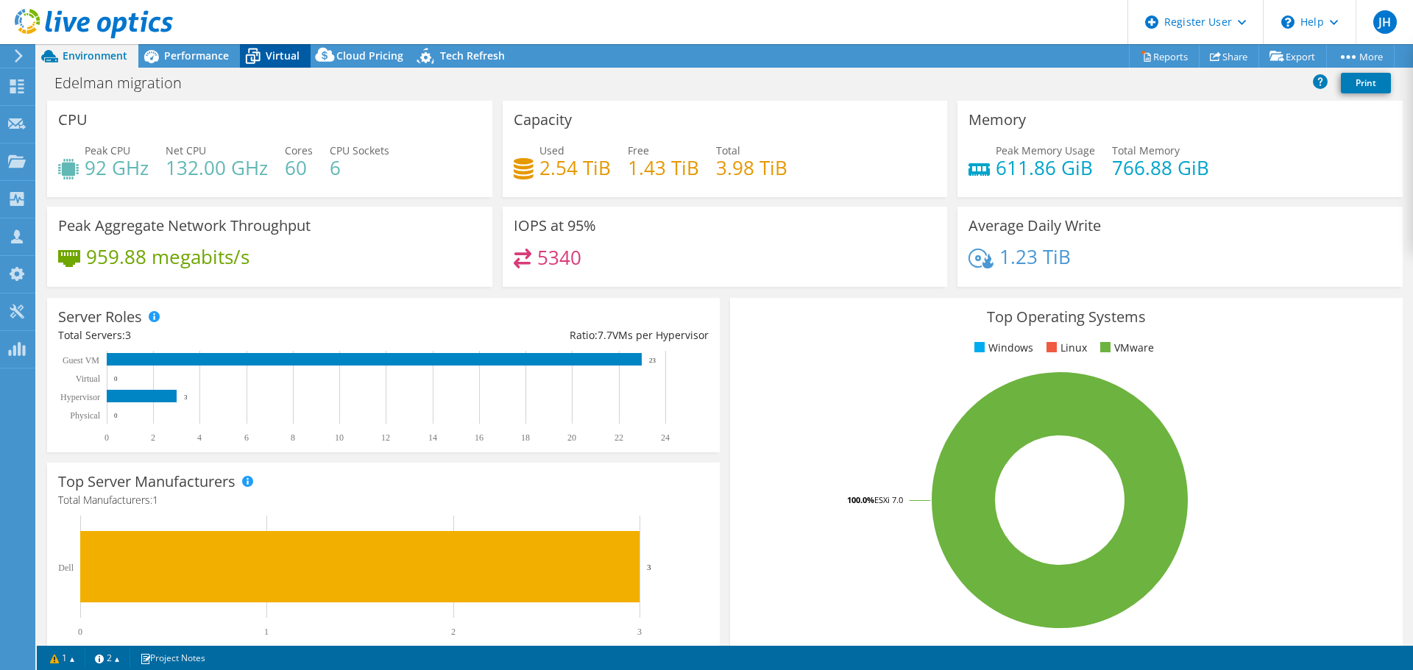
click at [244, 52] on icon at bounding box center [253, 56] width 26 height 26
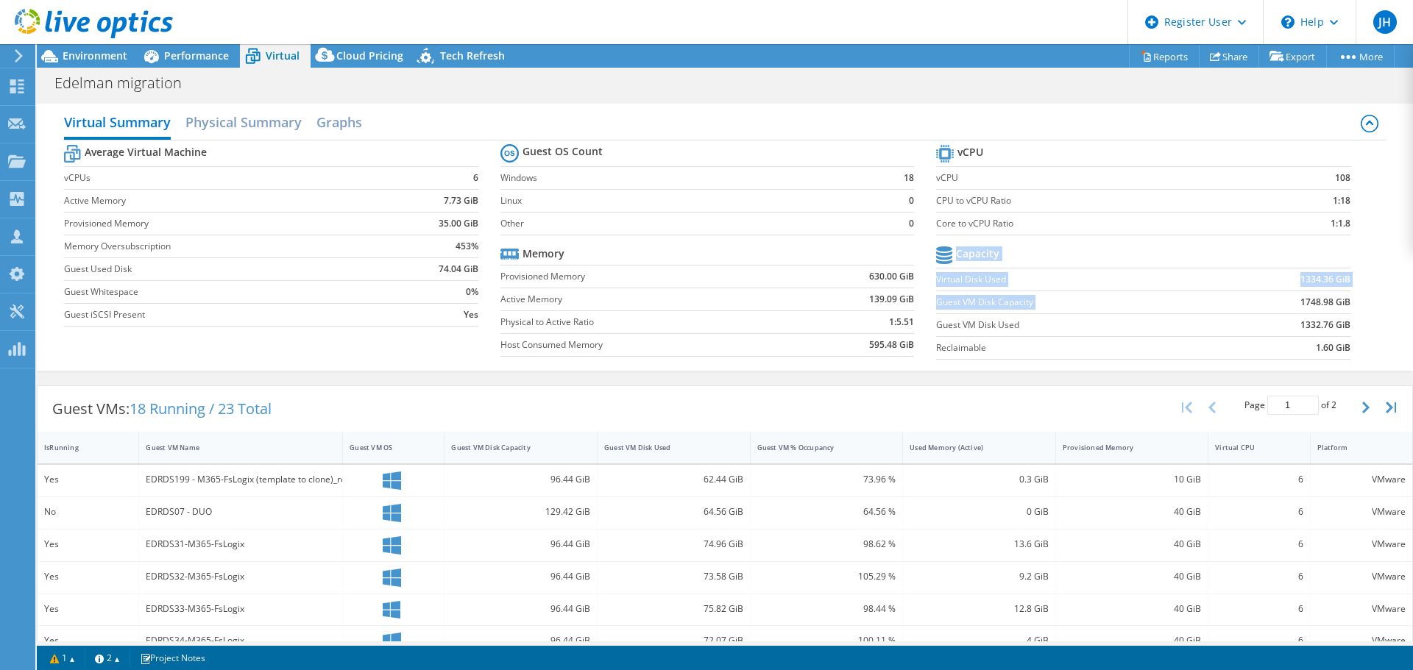
drag, startPoint x: 1287, startPoint y: 302, endPoint x: 1340, endPoint y: 308, distance: 53.3
click at [1340, 308] on section "vCPU vCPU 108 CPU to vCPU Ratio 1:18 Core to vCPU Ratio 1:1.8 Capacity Virtual …" at bounding box center [1154, 254] width 436 height 226
click at [1347, 304] on section "vCPU vCPU 108 CPU to vCPU Ratio 1:18 Core to vCPU Ratio 1:1.8 Capacity Virtual …" at bounding box center [1154, 254] width 436 height 226
drag, startPoint x: 1289, startPoint y: 300, endPoint x: 1338, endPoint y: 298, distance: 48.6
click at [1338, 298] on b "1748.98 GiB" at bounding box center [1325, 302] width 50 height 15
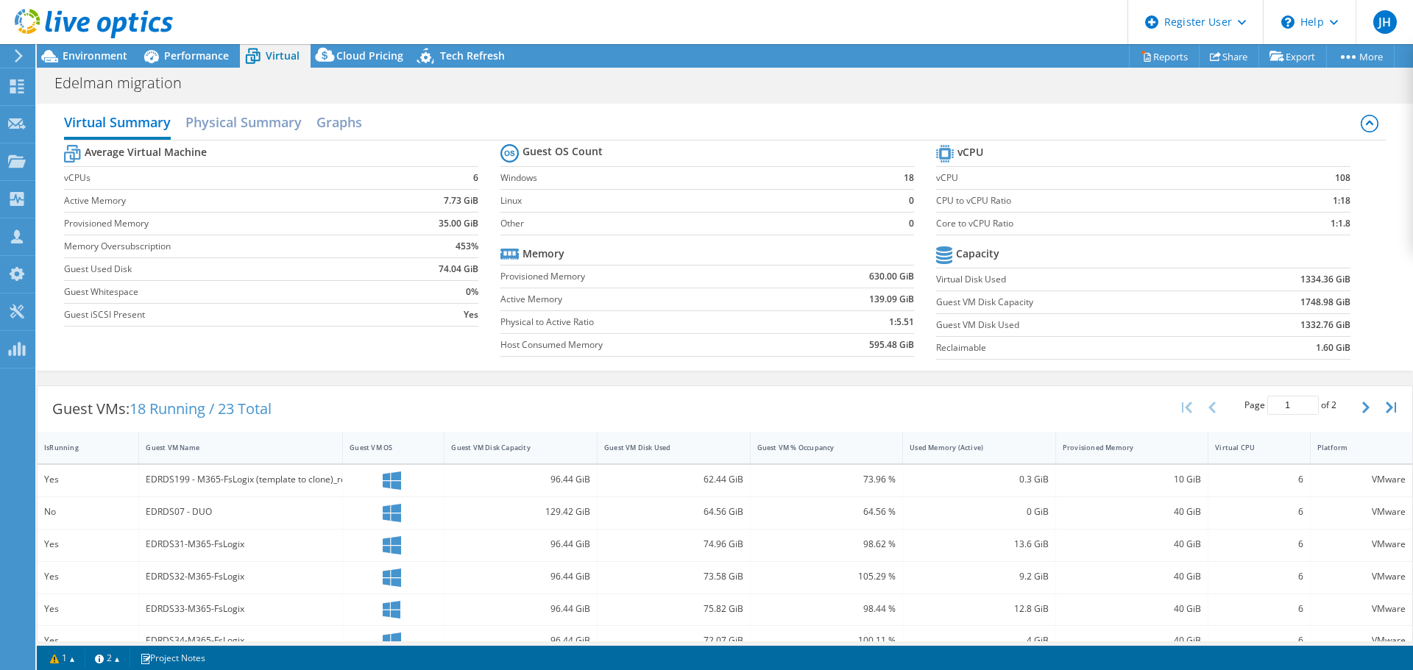
click at [1341, 300] on section "vCPU vCPU 108 CPU to vCPU Ratio 1:18 Core to vCPU Ratio 1:1.8 Capacity Virtual …" at bounding box center [1154, 254] width 436 height 226
drag, startPoint x: 1291, startPoint y: 325, endPoint x: 1337, endPoint y: 323, distance: 46.4
click at [1337, 323] on b "1332.76 GiB" at bounding box center [1325, 325] width 50 height 15
click at [82, 54] on span "Environment" at bounding box center [95, 56] width 65 height 14
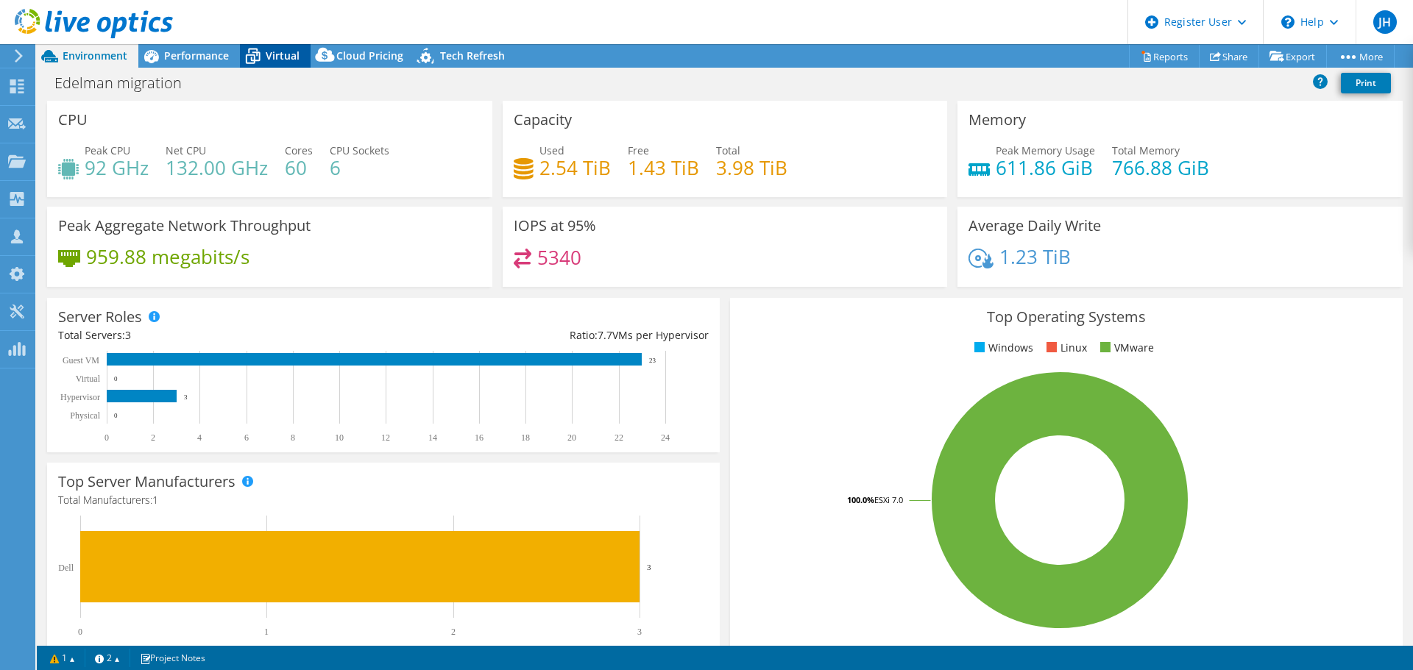
click at [301, 57] on div "Virtual" at bounding box center [275, 56] width 71 height 24
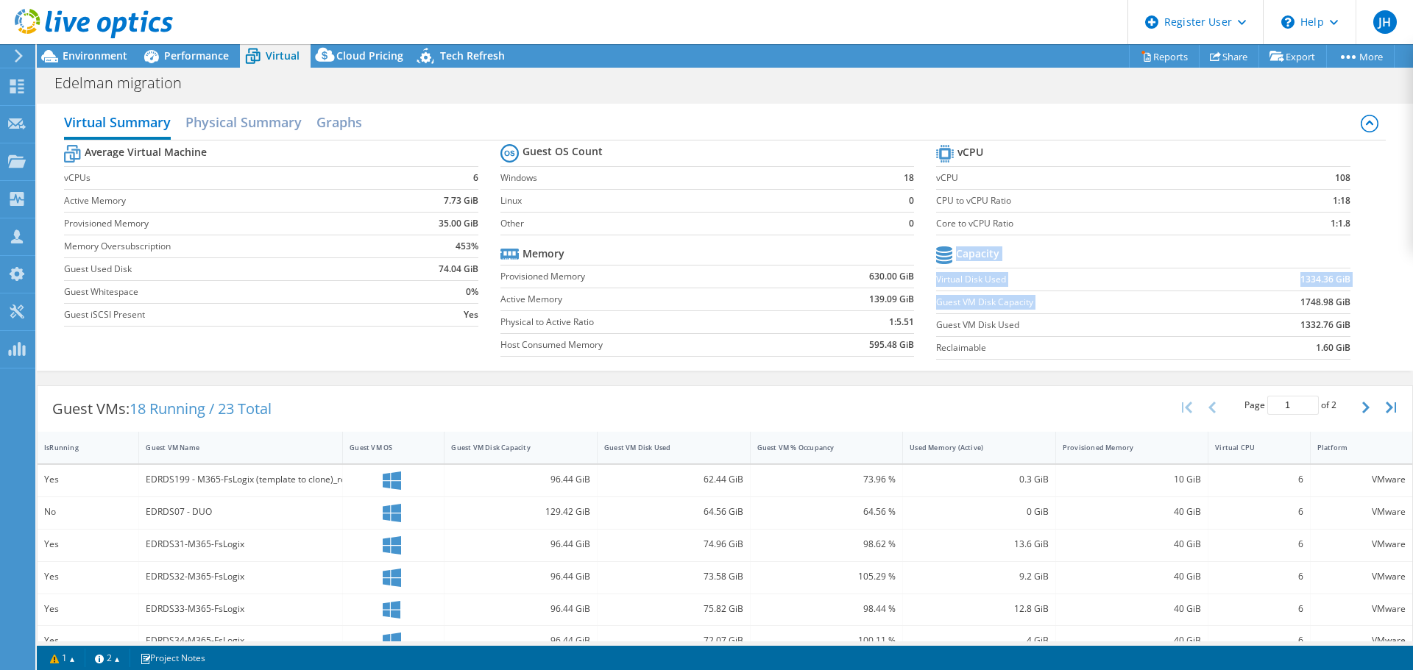
drag, startPoint x: 1288, startPoint y: 303, endPoint x: 1345, endPoint y: 297, distance: 57.8
click at [1345, 297] on section "vCPU vCPU 108 CPU to vCPU Ratio 1:18 Core to vCPU Ratio 1:1.8 Capacity Virtual …" at bounding box center [1154, 254] width 436 height 226
click at [1340, 300] on section "vCPU vCPU 108 CPU to vCPU Ratio 1:18 Core to vCPU Ratio 1:1.8 Capacity Virtual …" at bounding box center [1154, 254] width 436 height 226
click at [170, 49] on span "Performance" at bounding box center [196, 56] width 65 height 14
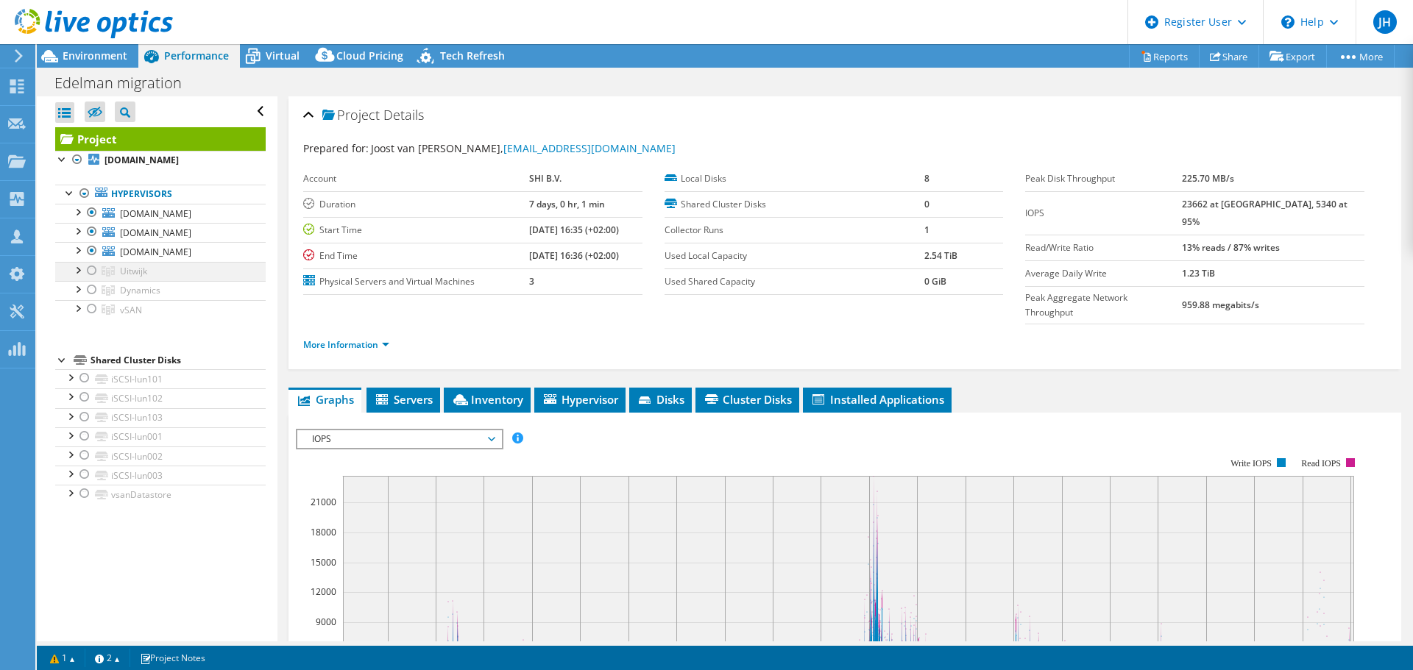
click at [95, 268] on div at bounding box center [92, 271] width 15 height 18
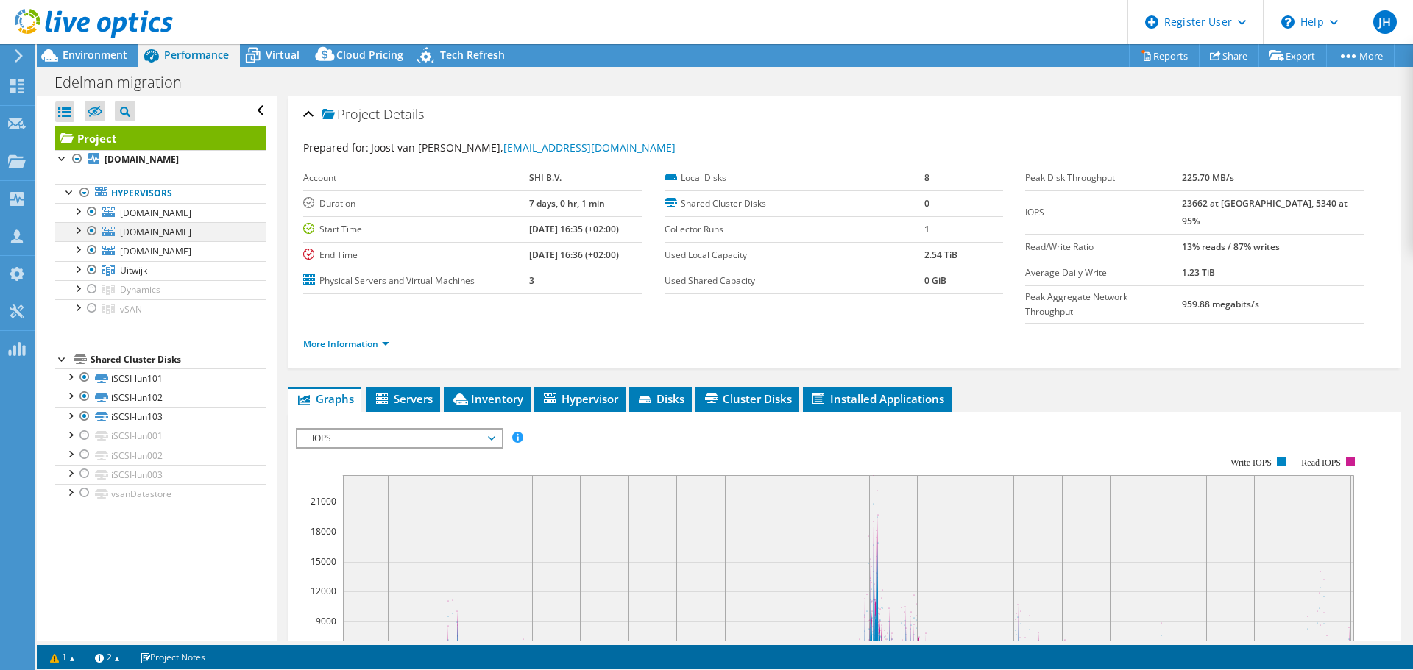
click at [95, 240] on div at bounding box center [92, 231] width 15 height 18
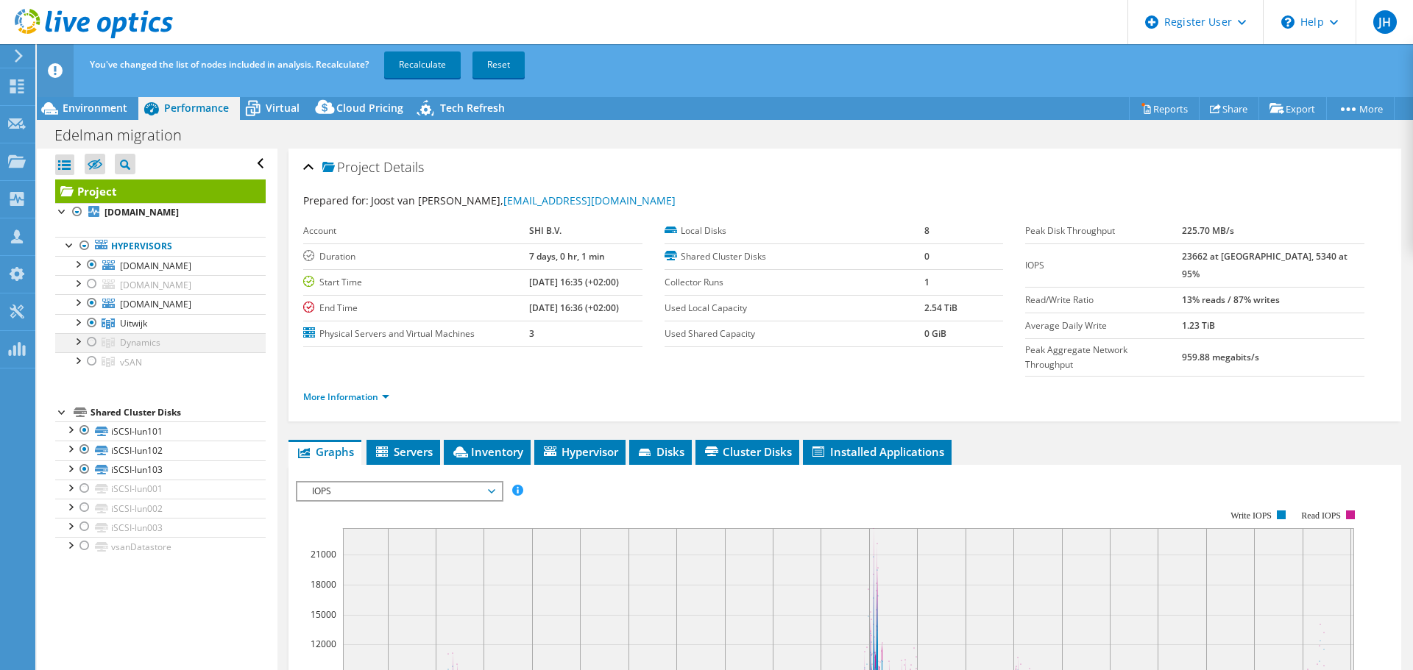
click at [90, 345] on div at bounding box center [92, 342] width 15 height 18
click at [88, 364] on div at bounding box center [92, 361] width 15 height 18
click at [88, 283] on div at bounding box center [92, 284] width 15 height 18
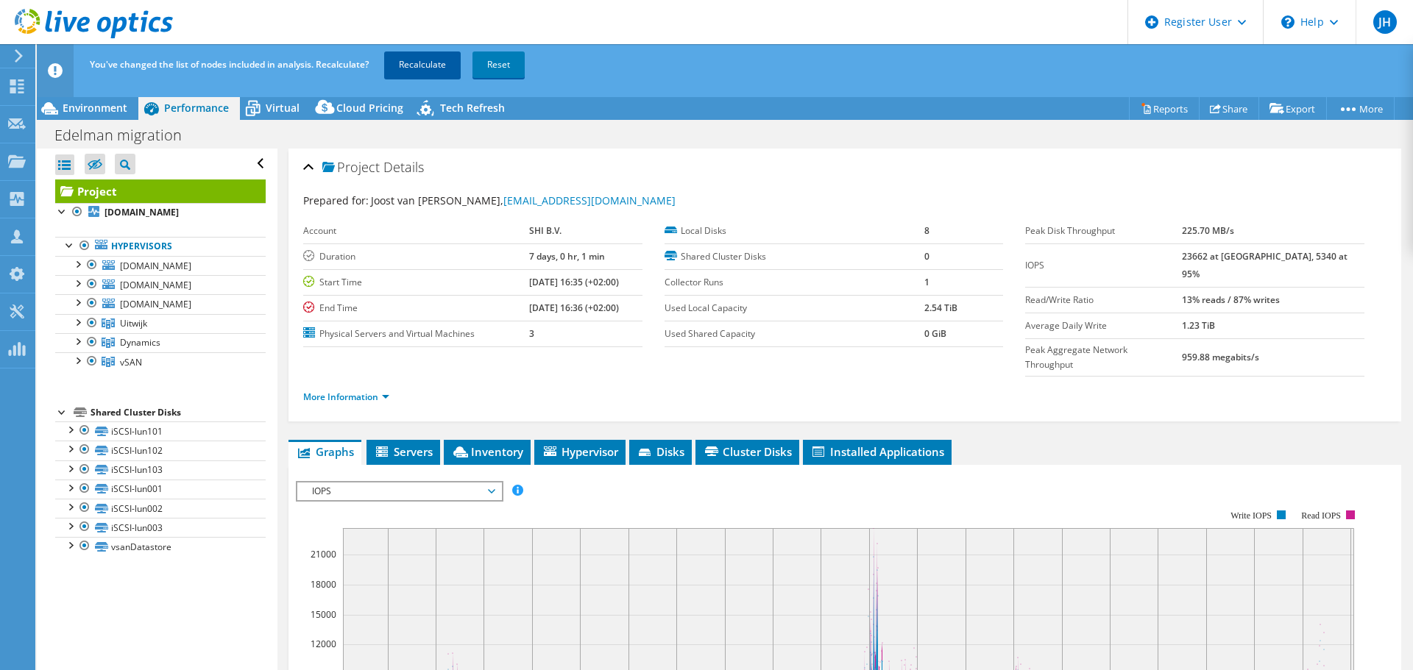
click at [400, 65] on link "Recalculate" at bounding box center [422, 65] width 77 height 26
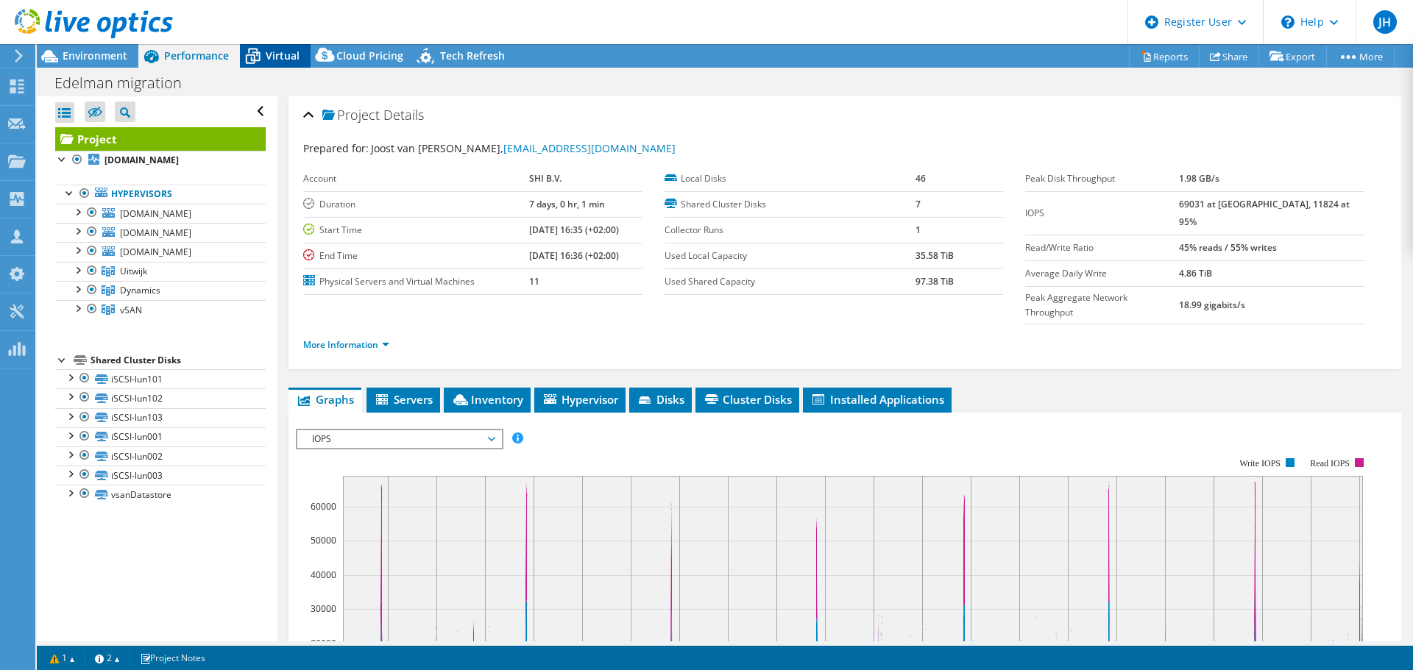
click at [272, 57] on span "Virtual" at bounding box center [283, 56] width 34 height 14
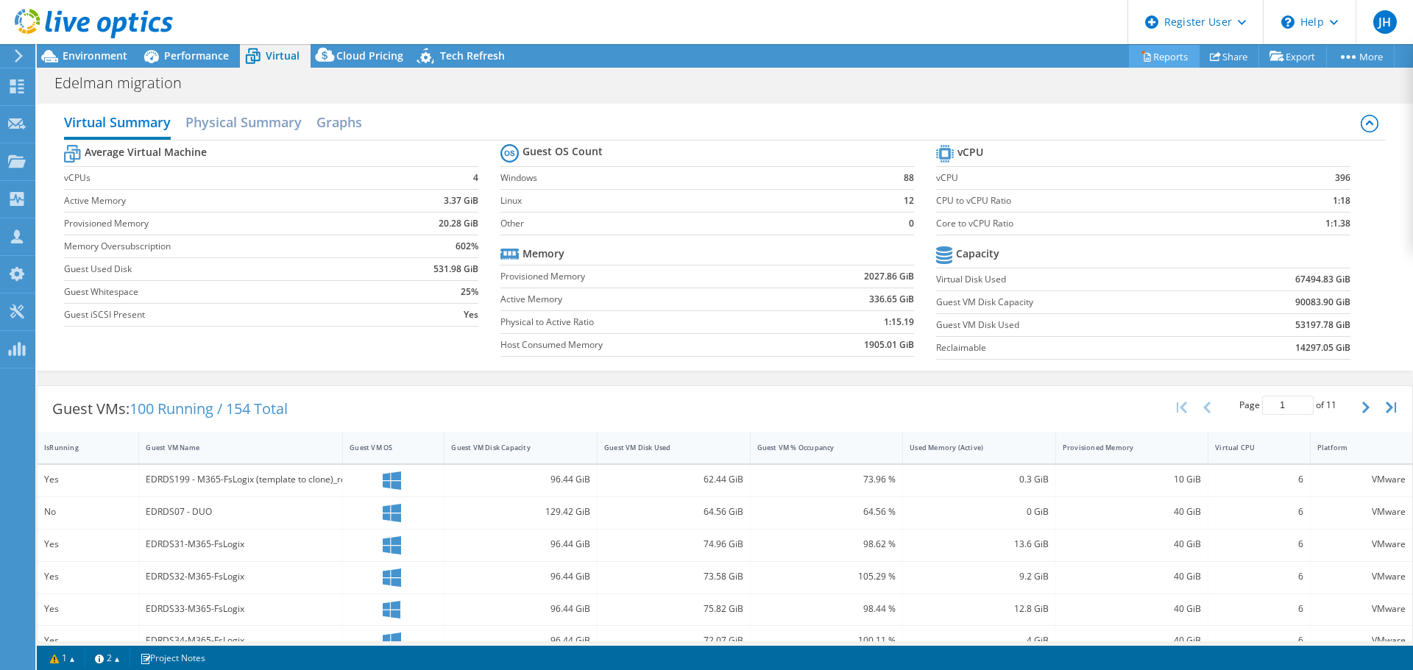
click at [1160, 56] on link "Reports" at bounding box center [1164, 56] width 71 height 23
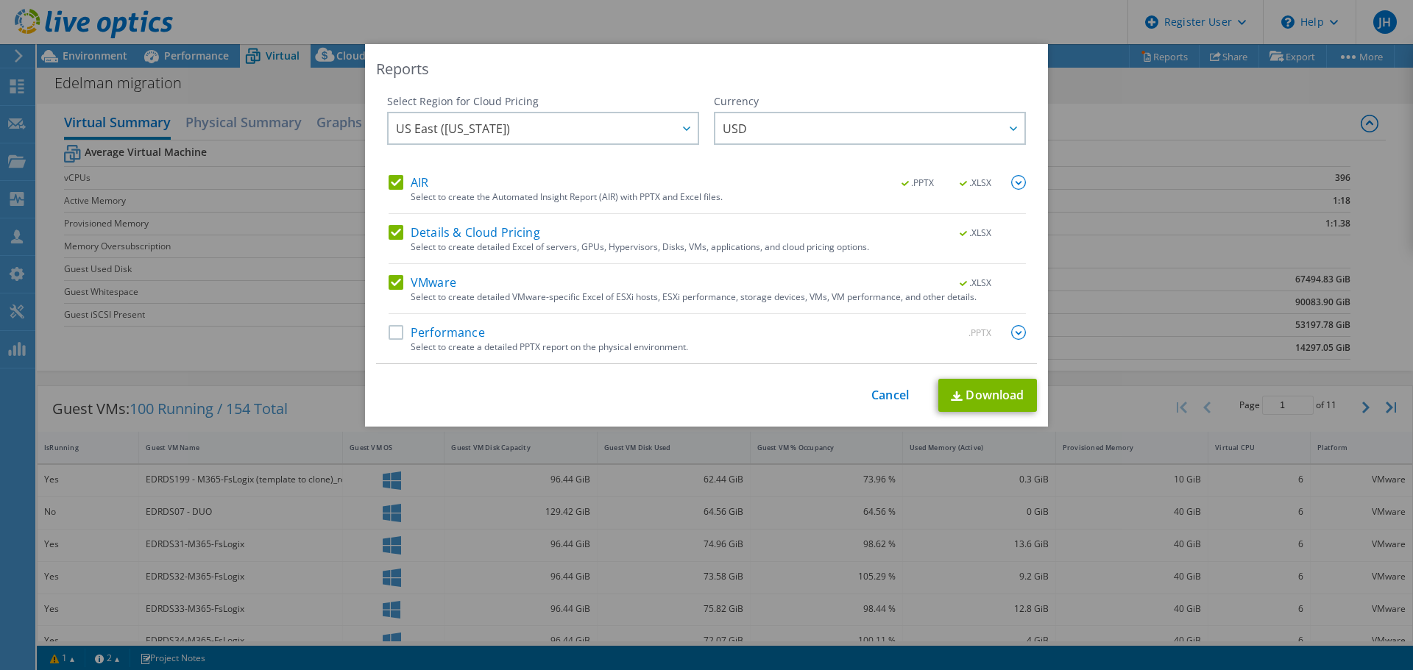
click at [390, 174] on div "Select Region for Cloud Pricing Asia Pacific ([GEOGRAPHIC_DATA]) [GEOGRAPHIC_DA…" at bounding box center [543, 134] width 312 height 81
click at [394, 234] on label "Details & Cloud Pricing" at bounding box center [465, 232] width 152 height 15
click at [0, 0] on input "Details & Cloud Pricing" at bounding box center [0, 0] width 0 height 0
click at [391, 183] on label "AIR" at bounding box center [409, 182] width 40 height 15
click at [0, 0] on input "AIR" at bounding box center [0, 0] width 0 height 0
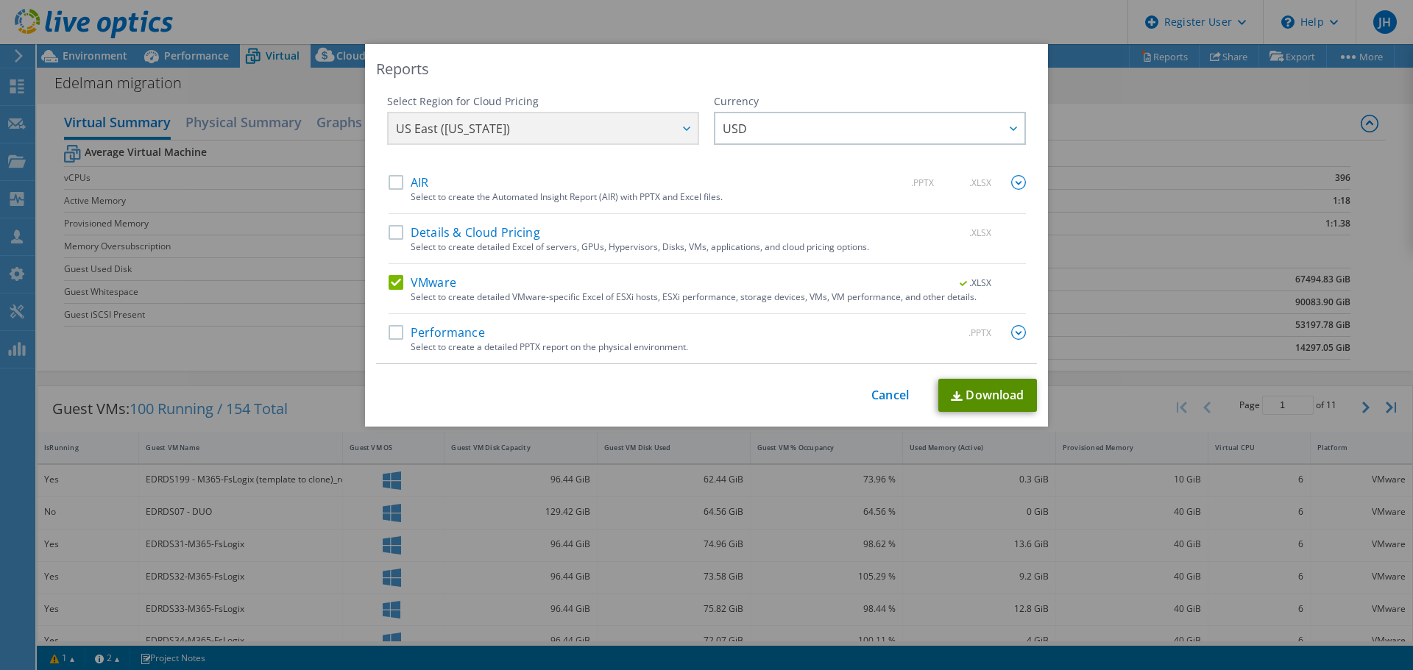
click at [972, 393] on link "Download" at bounding box center [987, 395] width 99 height 33
click at [245, 344] on div "Reports Select Region for Cloud Pricing Asia Pacific ([GEOGRAPHIC_DATA]) [GEOGR…" at bounding box center [706, 335] width 1413 height 582
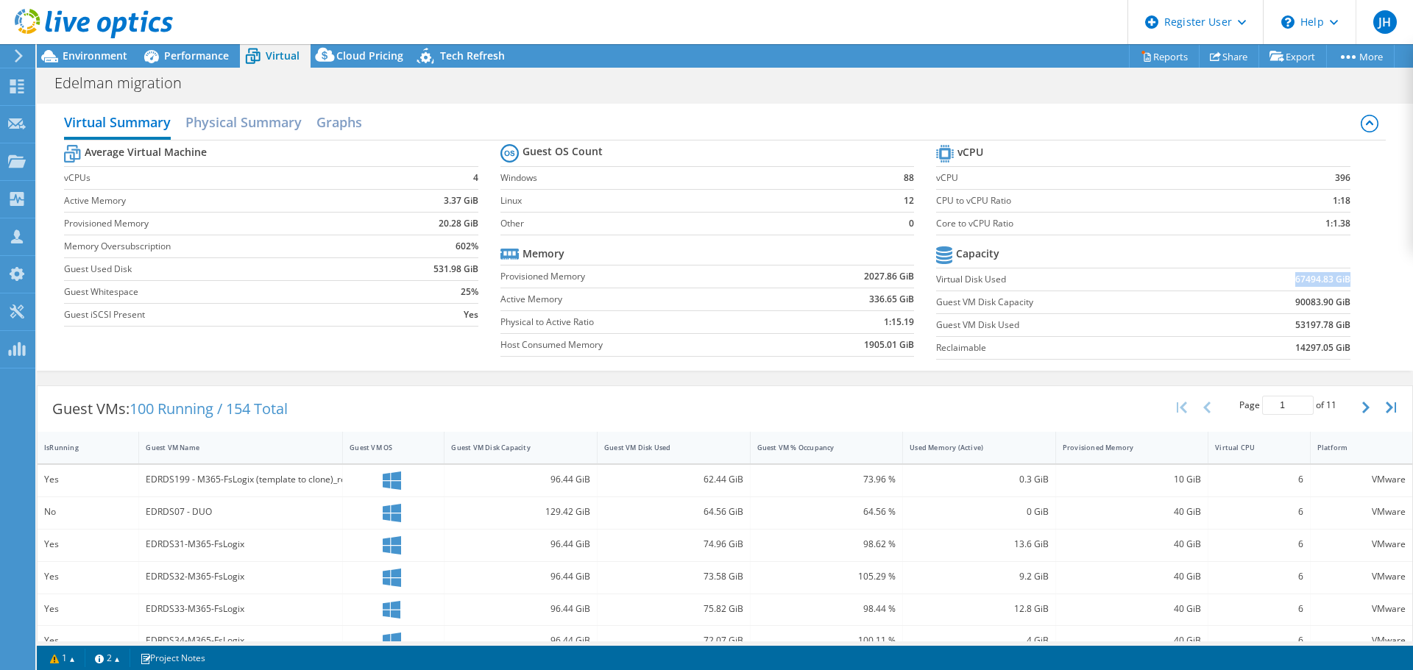
drag, startPoint x: 1283, startPoint y: 284, endPoint x: 1338, endPoint y: 282, distance: 54.5
click at [1338, 282] on td "67494.83 GiB" at bounding box center [1278, 279] width 143 height 23
click at [171, 53] on span "Performance" at bounding box center [196, 56] width 65 height 14
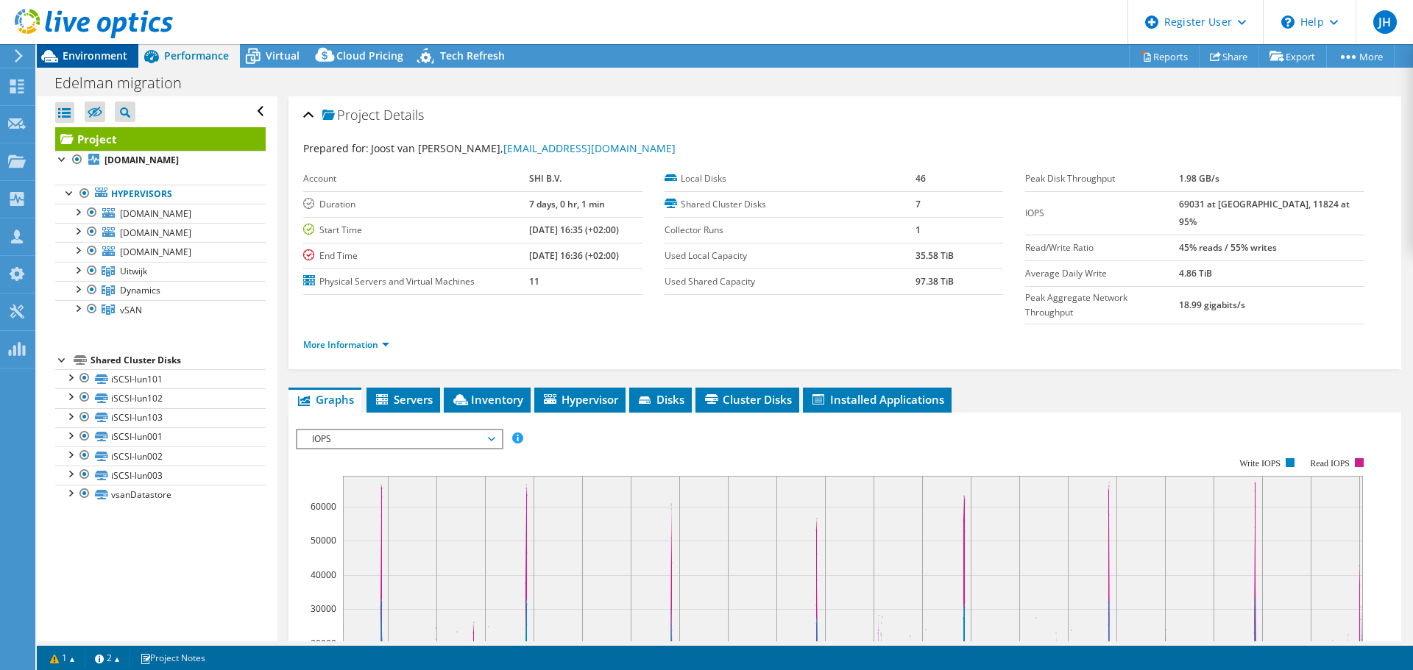
click at [129, 56] on div "Environment" at bounding box center [88, 56] width 102 height 24
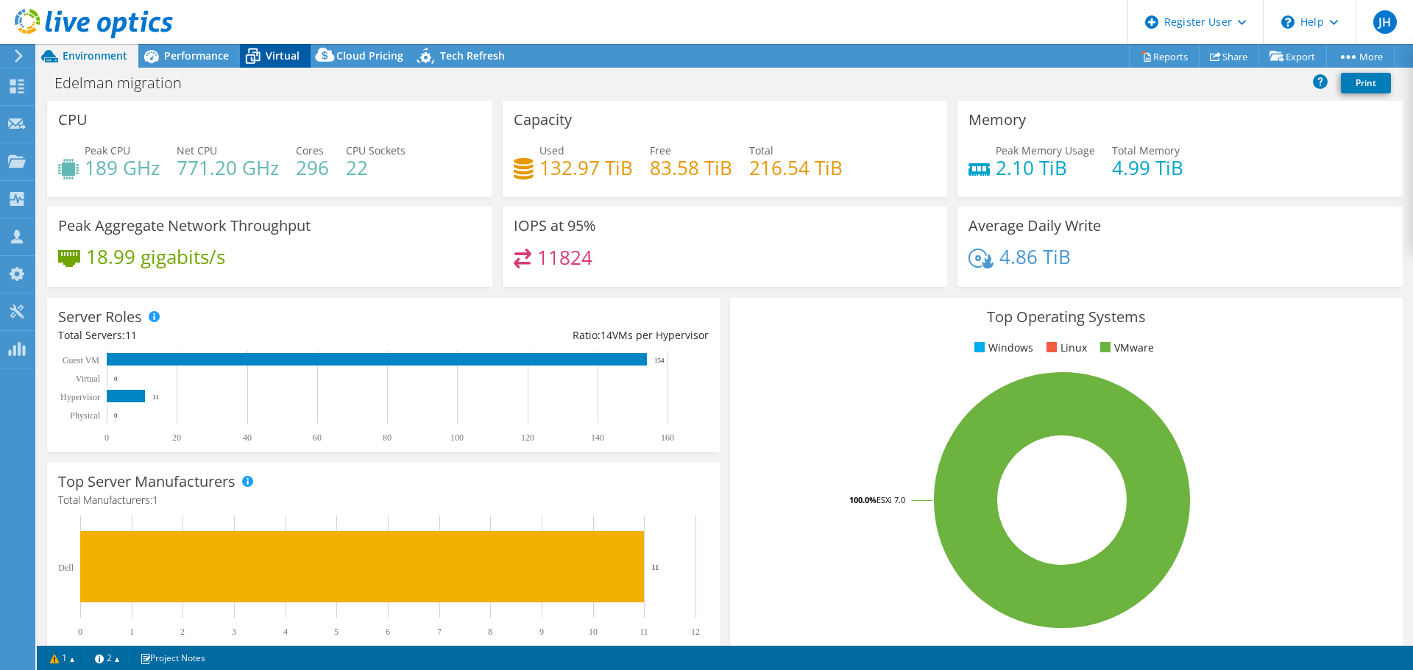
click at [266, 60] on span "Virtual" at bounding box center [283, 56] width 34 height 14
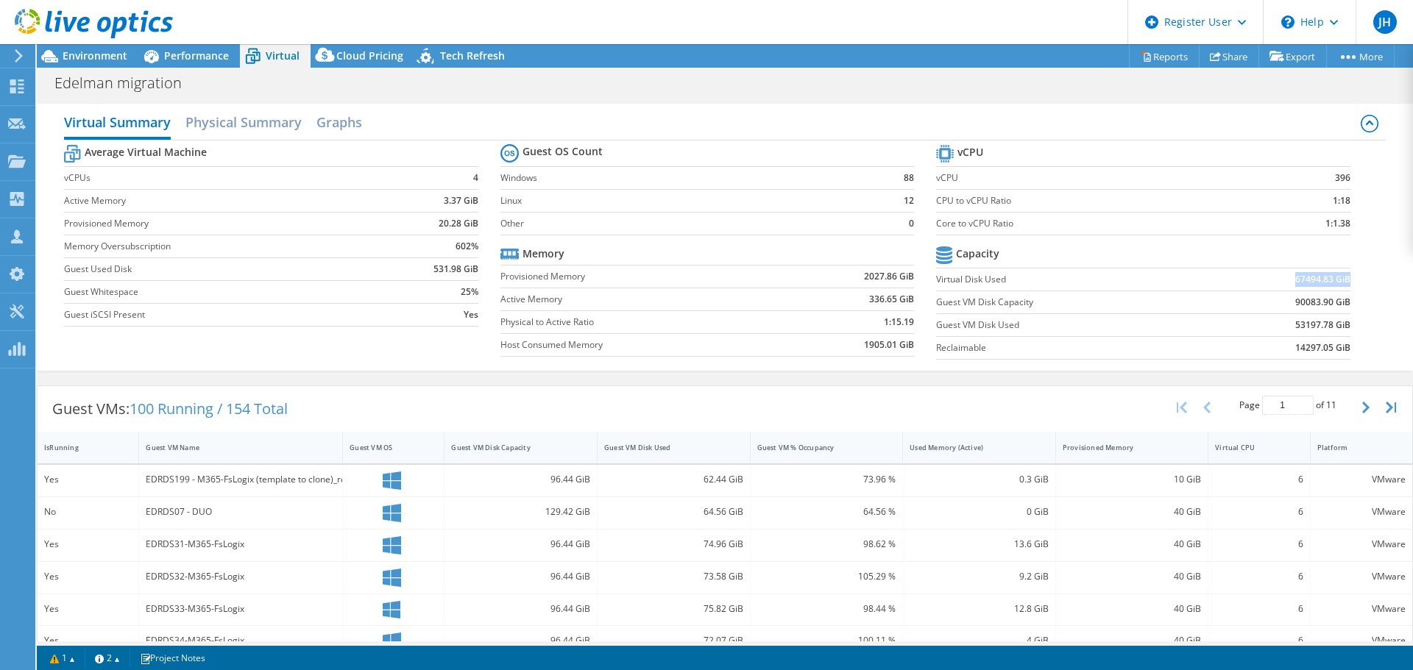
drag, startPoint x: 1284, startPoint y: 280, endPoint x: 1338, endPoint y: 280, distance: 53.7
click at [1338, 280] on b "67494.83 GiB" at bounding box center [1322, 279] width 55 height 15
click at [1354, 280] on section "vCPU vCPU 396 CPU to vCPU Ratio 1:18 Core to vCPU Ratio 1:1.38 Capacity Virtual…" at bounding box center [1154, 254] width 436 height 226
drag, startPoint x: 1284, startPoint y: 279, endPoint x: 1336, endPoint y: 277, distance: 52.3
click at [1336, 277] on b "67494.83 GiB" at bounding box center [1322, 279] width 55 height 15
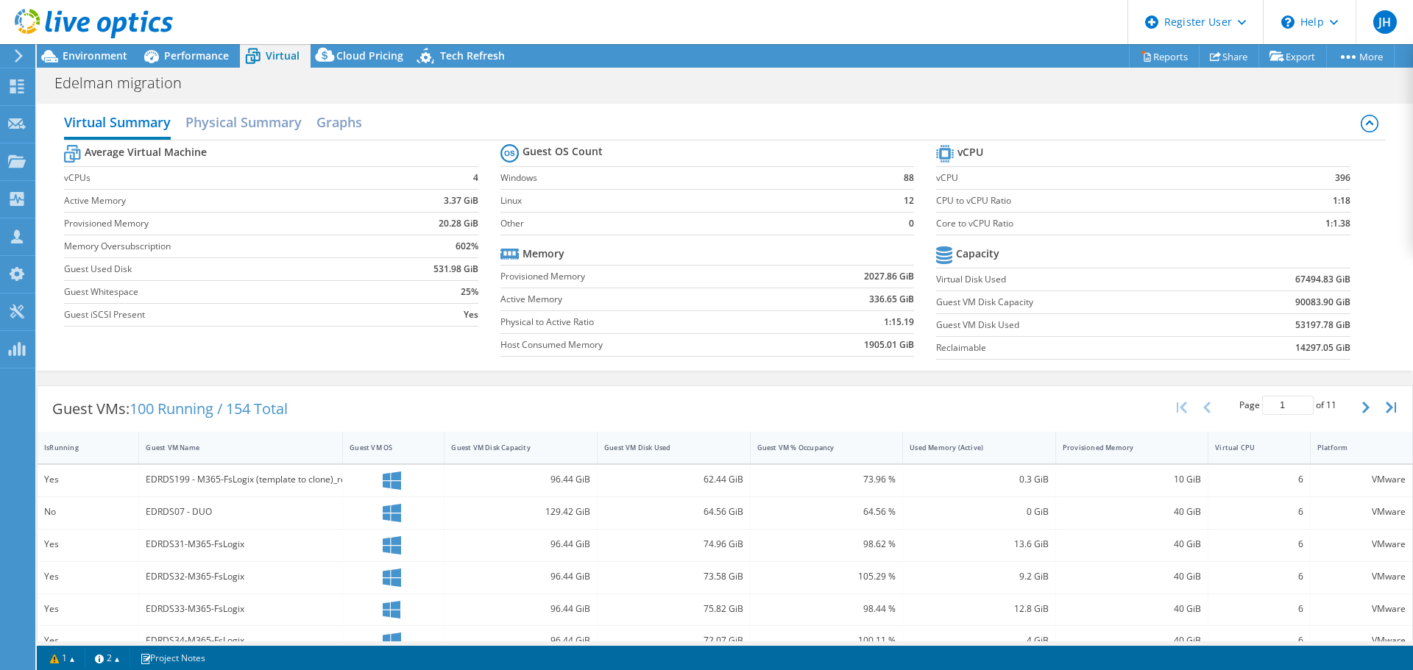
click at [1349, 283] on section "vCPU vCPU 396 CPU to vCPU Ratio 1:18 Core to vCPU Ratio 1:1.38 Capacity Virtual…" at bounding box center [1154, 254] width 436 height 226
drag, startPoint x: 1280, startPoint y: 284, endPoint x: 1331, endPoint y: 286, distance: 50.8
click at [1331, 286] on td "67494.83 GiB" at bounding box center [1278, 279] width 143 height 23
click at [1340, 286] on section "vCPU vCPU 396 CPU to vCPU Ratio 1:18 Core to vCPU Ratio 1:1.38 Capacity Virtual…" at bounding box center [1154, 254] width 436 height 226
click at [461, 43] on header "JH Dell User [PERSON_NAME] [PERSON_NAME][EMAIL_ADDRESS][DOMAIN_NAME] Dell My Pr…" at bounding box center [706, 22] width 1413 height 44
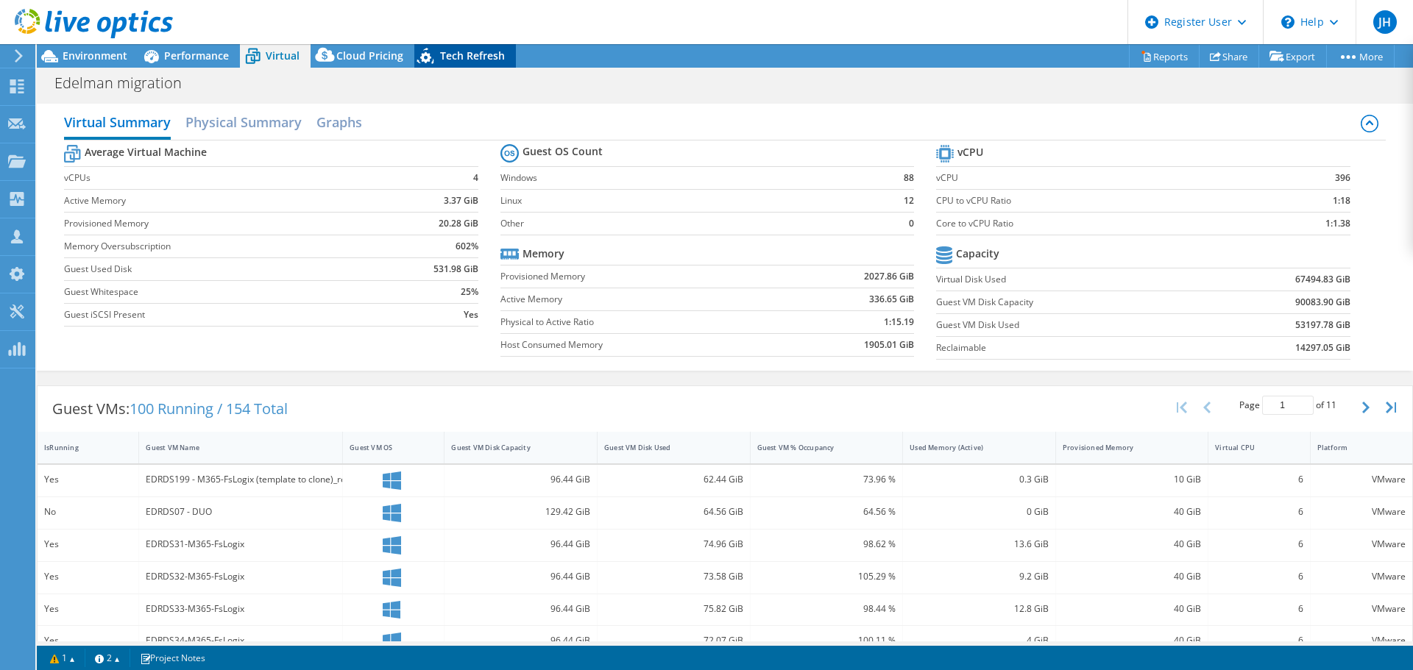
click at [458, 48] on div "Tech Refresh" at bounding box center [465, 56] width 102 height 24
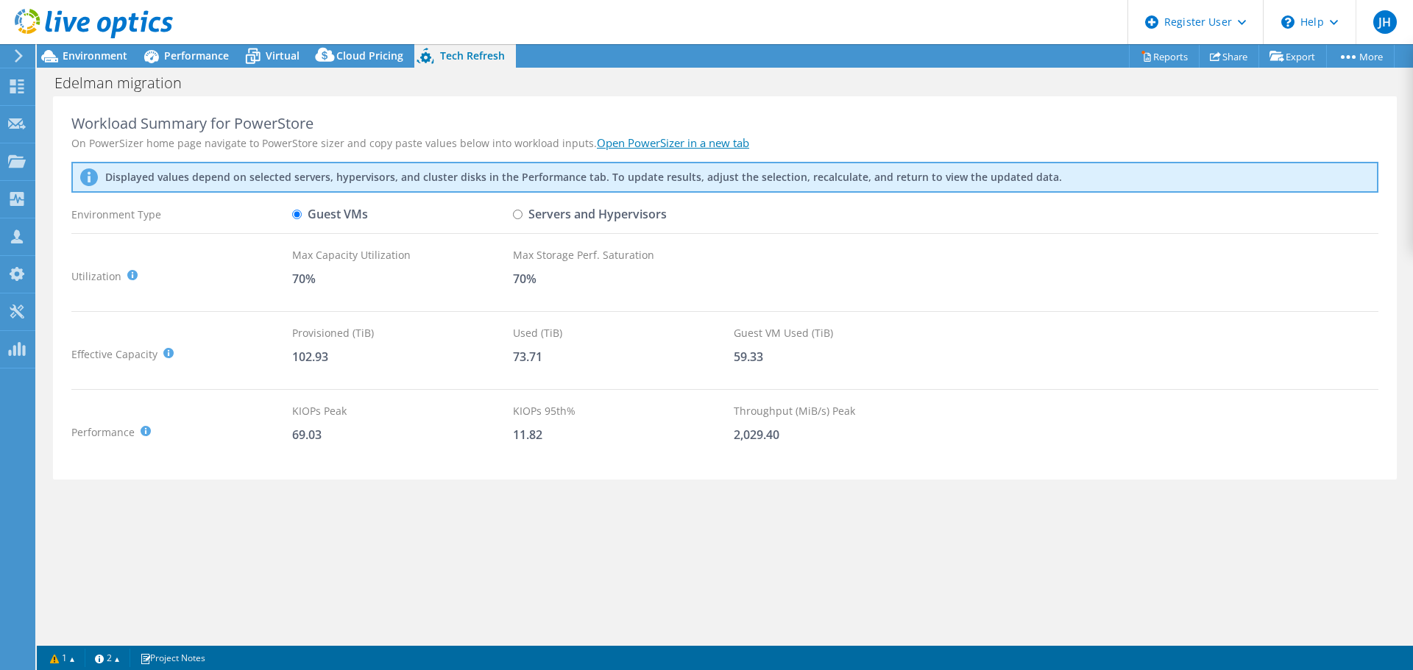
click at [523, 213] on label "Servers and Hypervisors" at bounding box center [590, 215] width 154 height 26
click at [522, 213] on input "Servers and Hypervisors" at bounding box center [518, 215] width 10 height 10
radio input "true"
click at [302, 218] on label "Guest VMs" at bounding box center [330, 215] width 76 height 26
click at [302, 218] on input "Guest VMs" at bounding box center [297, 215] width 10 height 10
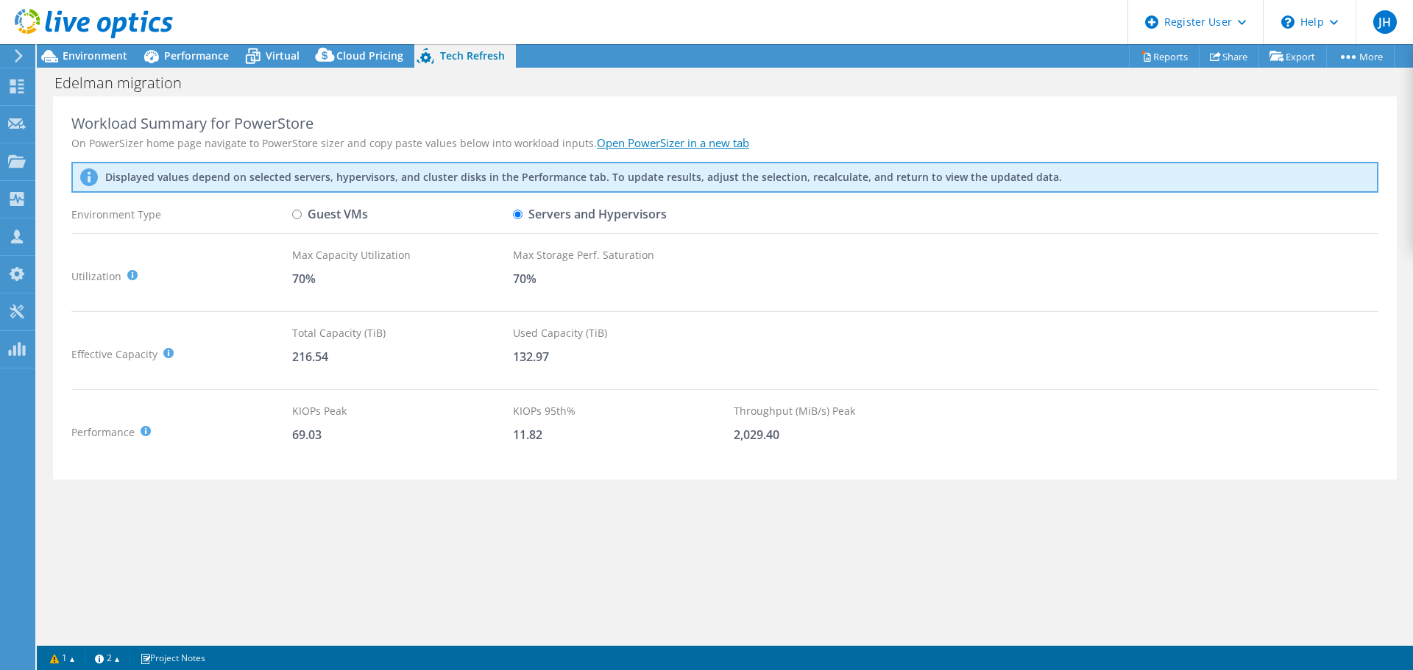
radio input "true"
click at [517, 221] on label "Servers and Hypervisors" at bounding box center [590, 215] width 154 height 26
click at [517, 219] on input "Servers and Hypervisors" at bounding box center [518, 215] width 10 height 10
radio input "true"
click at [297, 216] on input "Guest VMs" at bounding box center [297, 215] width 10 height 10
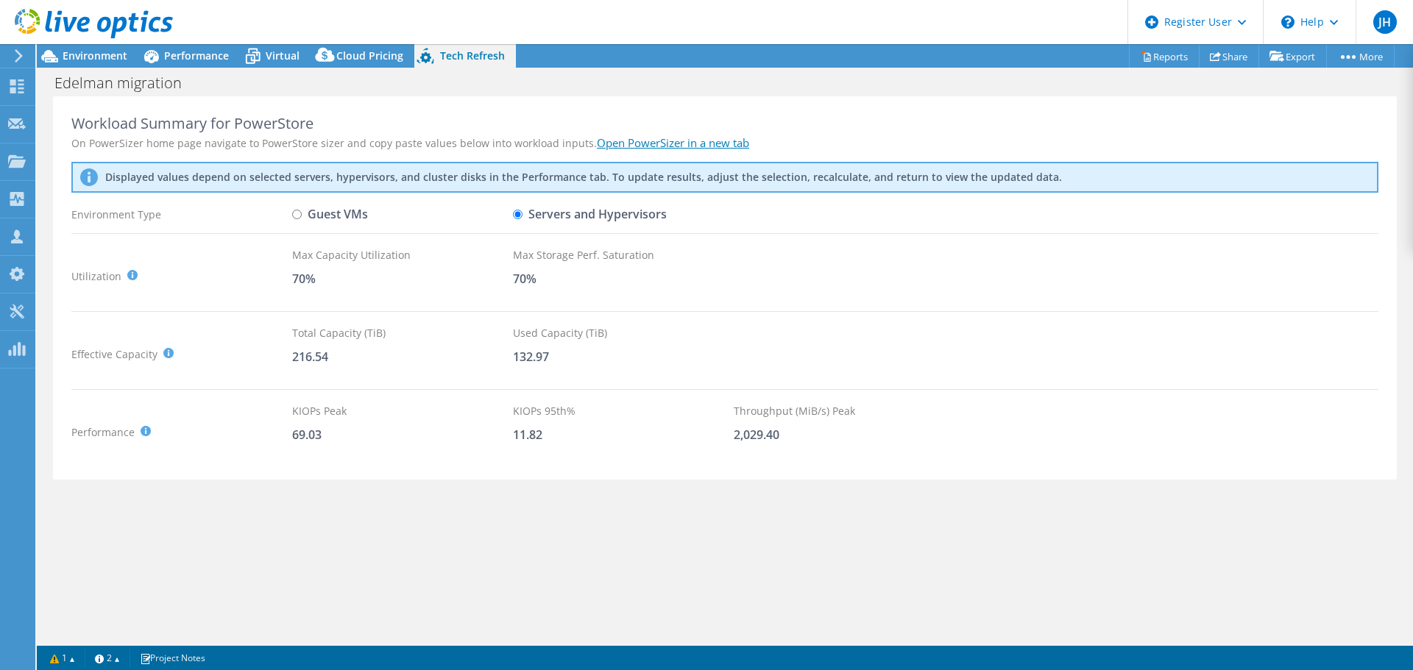
radio input "true"
radio input "false"
drag, startPoint x: 316, startPoint y: 364, endPoint x: 278, endPoint y: 364, distance: 38.3
click at [278, 364] on div "Effective Capacity Provisioned (TiB) : Total virtual disk size of all VMs on se…" at bounding box center [724, 354] width 1307 height 58
click at [461, 360] on div "102.93" at bounding box center [402, 357] width 221 height 16
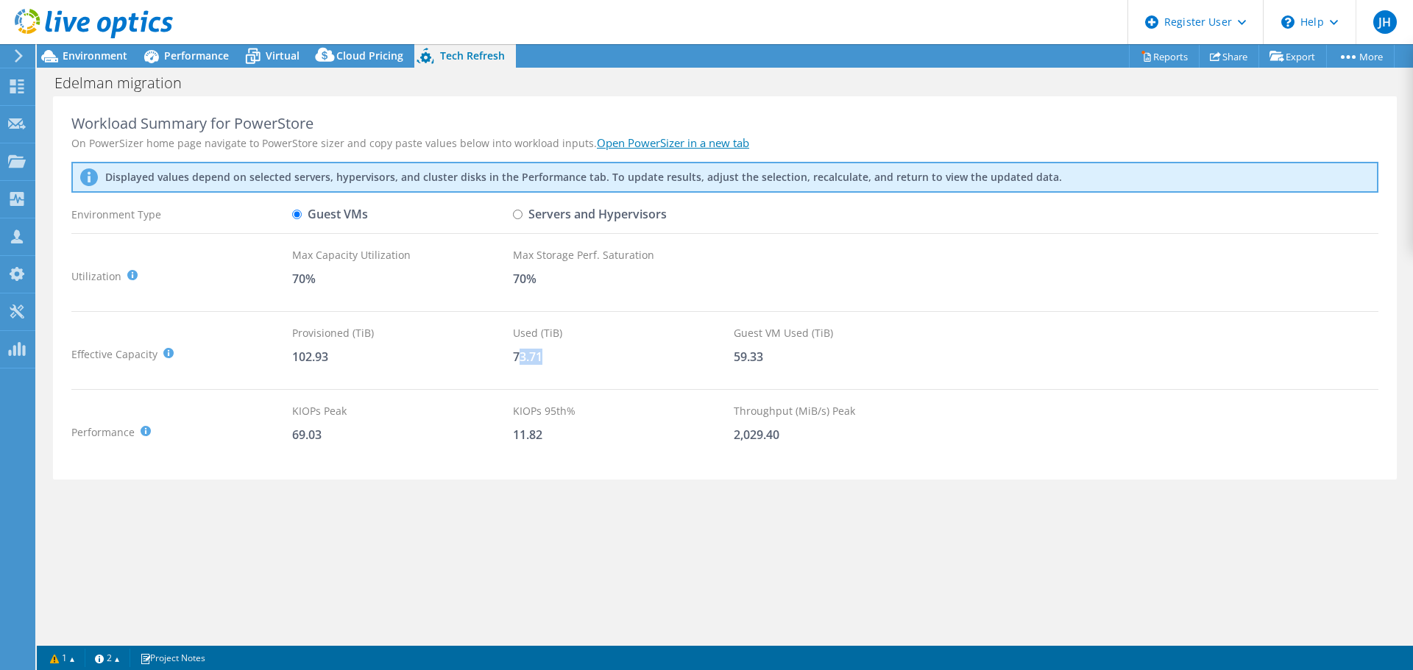
drag, startPoint x: 519, startPoint y: 360, endPoint x: 570, endPoint y: 361, distance: 51.5
click at [570, 361] on div "73.71" at bounding box center [623, 357] width 221 height 16
click at [560, 365] on div "73.71" at bounding box center [623, 357] width 221 height 16
drag, startPoint x: 539, startPoint y: 359, endPoint x: 500, endPoint y: 359, distance: 38.3
click at [500, 359] on div "Effective Capacity Provisioned (TiB) : Total virtual disk size of all VMs on se…" at bounding box center [724, 354] width 1307 height 58
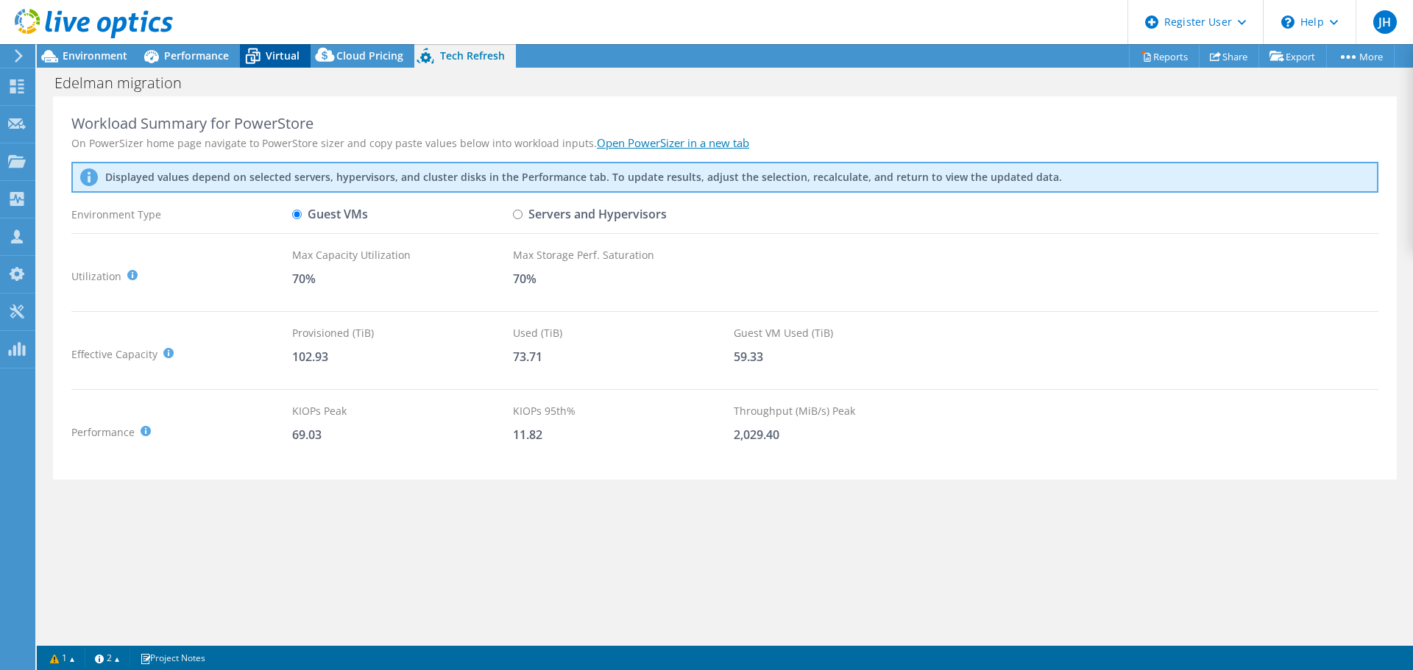
click at [289, 67] on div "Virtual" at bounding box center [275, 56] width 71 height 24
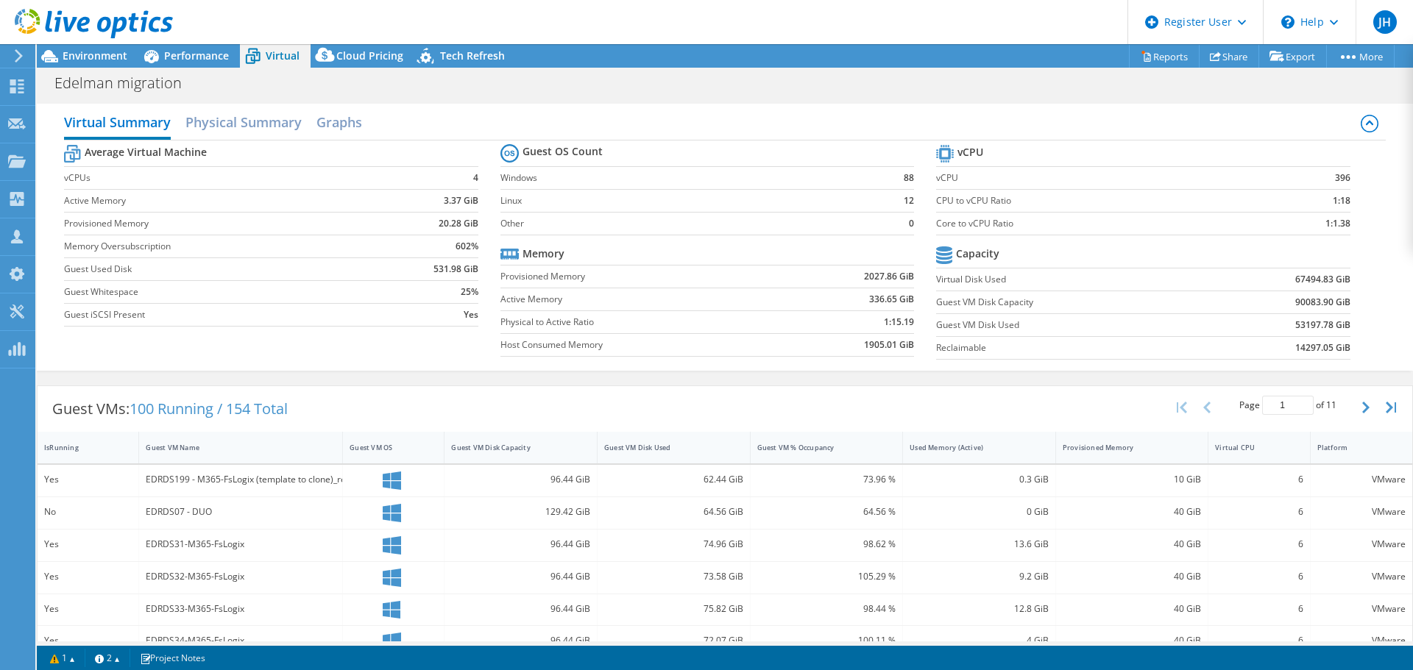
click at [898, 387] on div "Guest VMs: 100 Running / 154 Total Page 1 of 11 5 rows 10 rows 20 rows 25 rows …" at bounding box center [725, 409] width 1375 height 46
